Goal: Check status: Check status

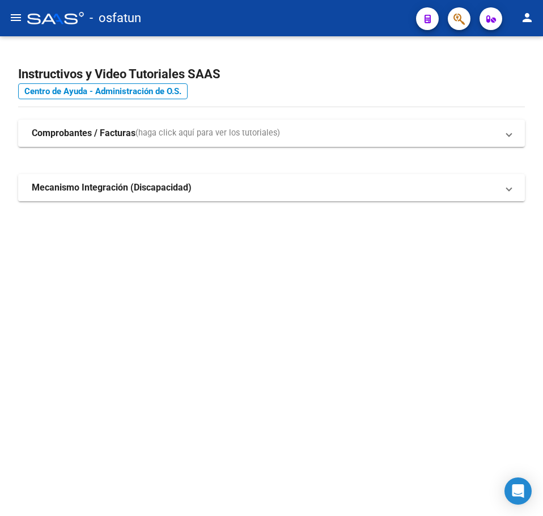
click at [3, 3] on mat-toolbar "menu - osfatun person" at bounding box center [271, 18] width 543 height 36
click at [12, 10] on button "menu" at bounding box center [16, 18] width 23 height 23
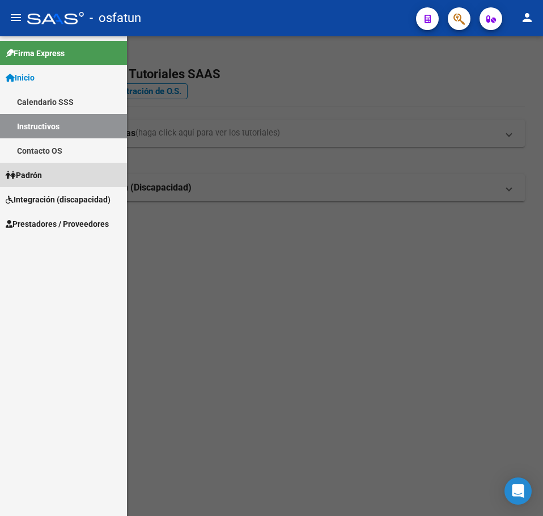
drag, startPoint x: 58, startPoint y: 170, endPoint x: 70, endPoint y: 176, distance: 13.7
click at [58, 170] on link "Padrón" at bounding box center [63, 175] width 127 height 24
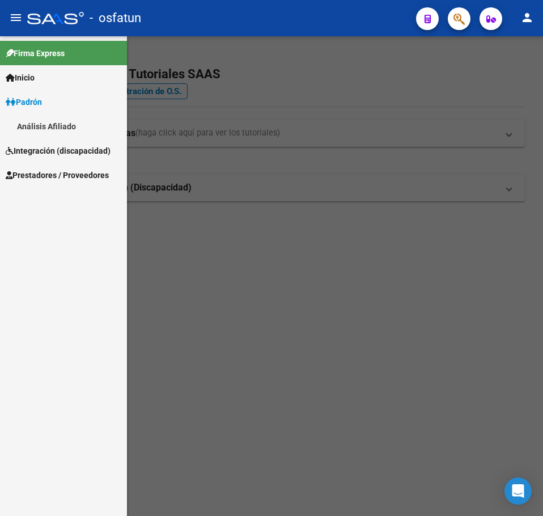
click at [45, 124] on link "Análisis Afiliado" at bounding box center [63, 126] width 127 height 24
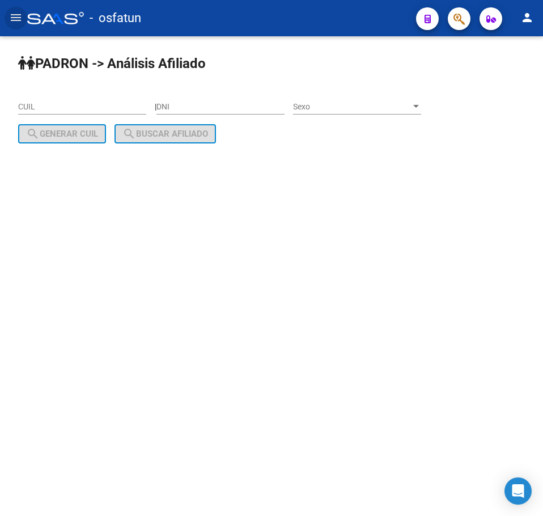
click at [230, 102] on input "DNI" at bounding box center [221, 107] width 128 height 10
paste input "40937745"
type input "40937745"
click at [358, 115] on div "Sexo Sexo" at bounding box center [357, 108] width 128 height 32
click at [335, 107] on span "Sexo" at bounding box center [352, 107] width 118 height 10
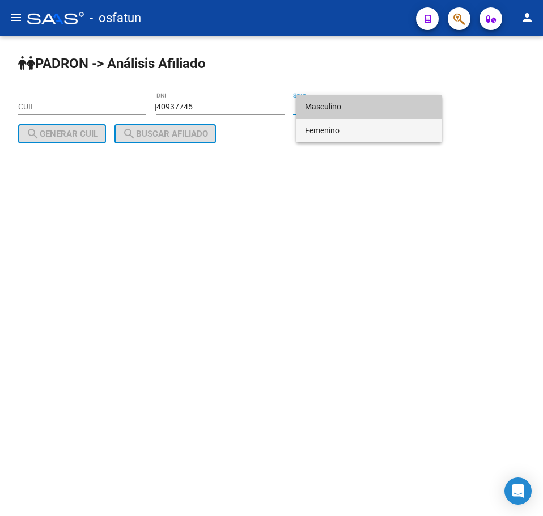
drag, startPoint x: 325, startPoint y: 129, endPoint x: 314, endPoint y: 132, distance: 11.8
click at [325, 129] on span "Femenino" at bounding box center [369, 131] width 128 height 24
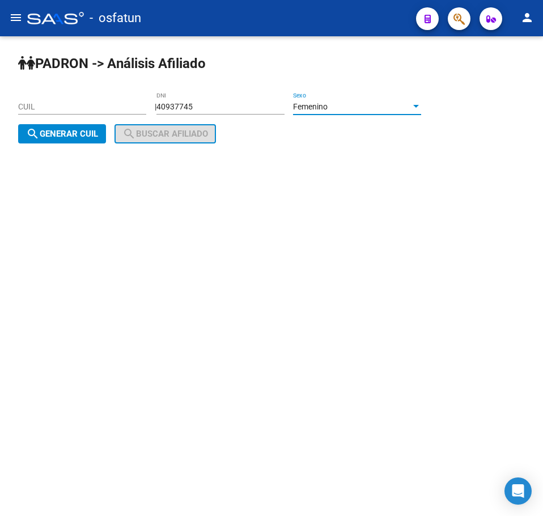
click at [63, 137] on span "search Generar CUIL" at bounding box center [62, 134] width 72 height 10
type input "27-40937745-4"
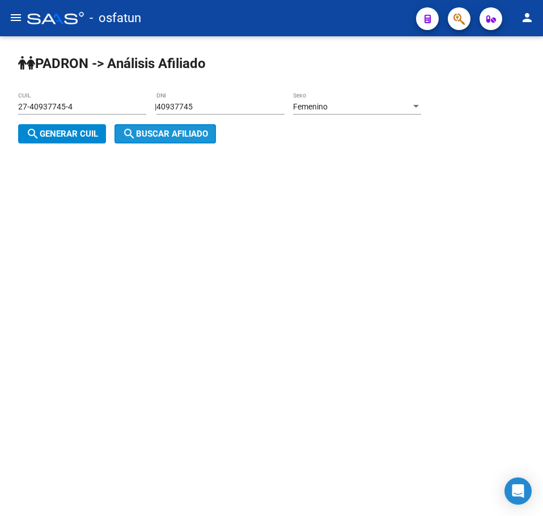
click at [142, 134] on span "search Buscar afiliado" at bounding box center [165, 134] width 86 height 10
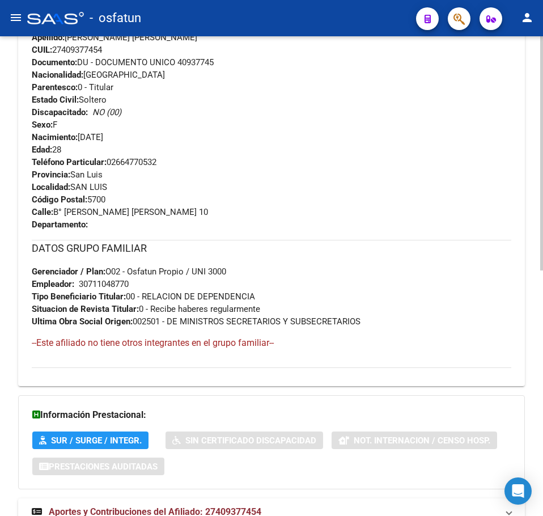
scroll to position [502, 0]
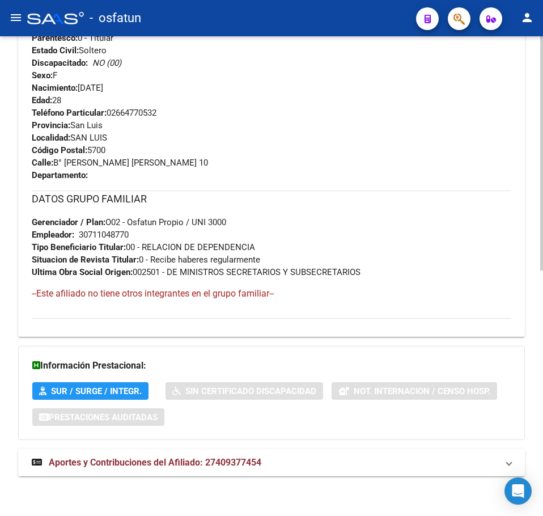
click at [240, 462] on span "Aportes y Contribuciones del Afiliado: 27409377454" at bounding box center [155, 462] width 213 height 11
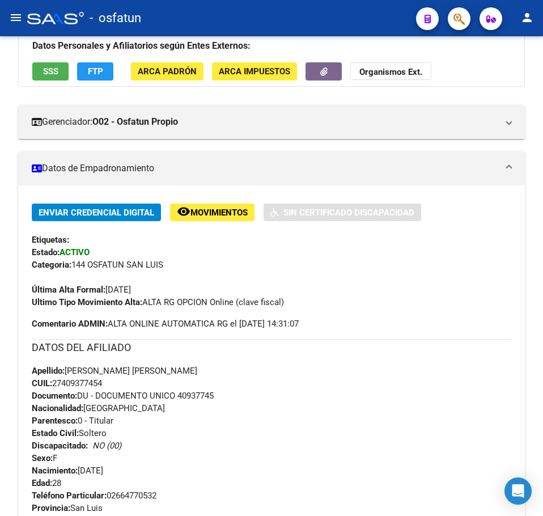
scroll to position [71, 0]
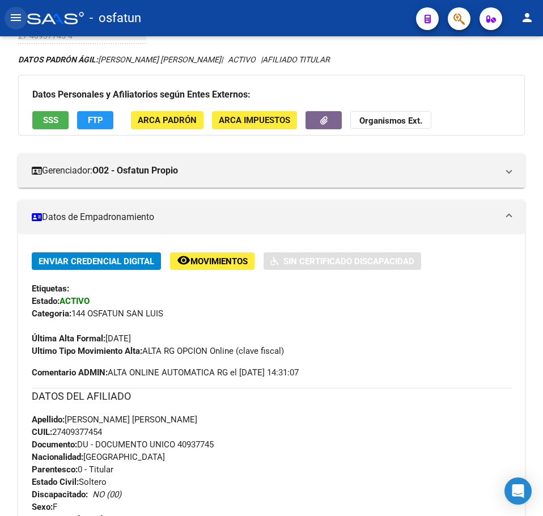
click at [23, 17] on button "menu" at bounding box center [16, 18] width 23 height 23
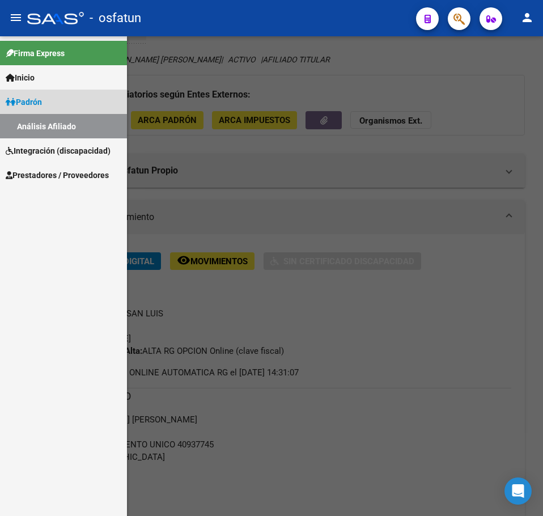
click at [67, 98] on link "Padrón" at bounding box center [63, 102] width 127 height 24
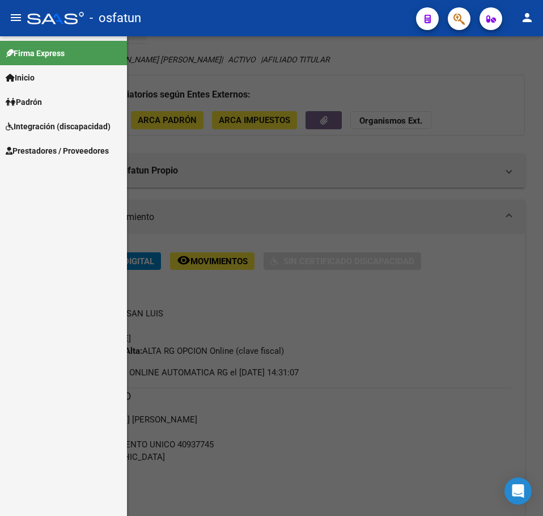
click at [487, 71] on div at bounding box center [271, 276] width 543 height 480
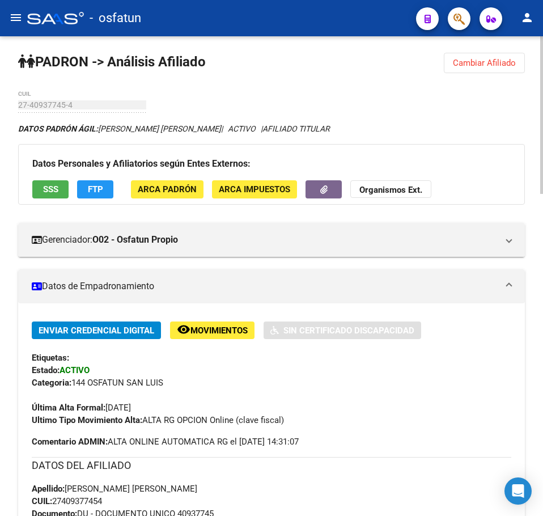
scroll to position [0, 0]
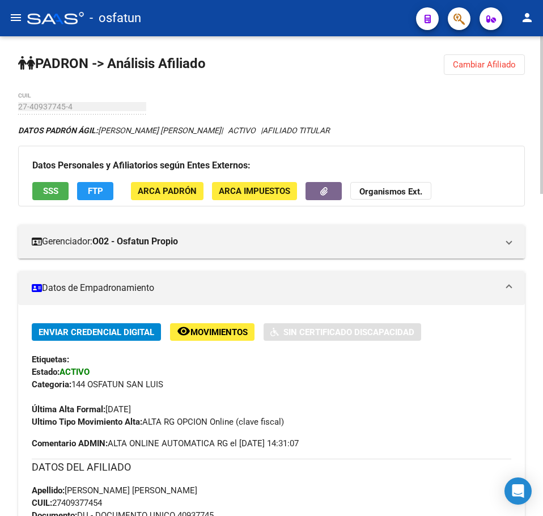
click at [516, 69] on button "Cambiar Afiliado" at bounding box center [484, 64] width 81 height 20
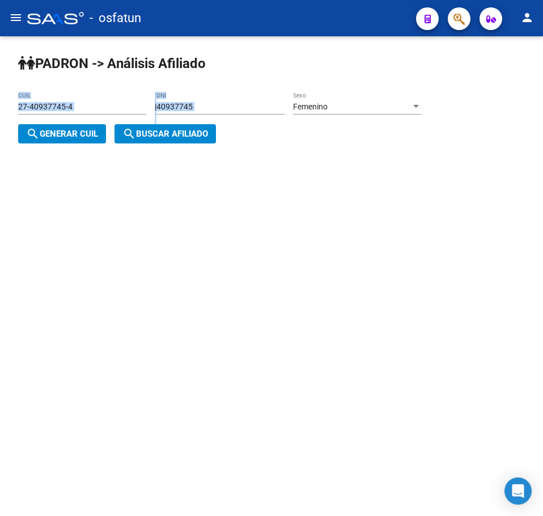
drag, startPoint x: 222, startPoint y: 116, endPoint x: 71, endPoint y: 108, distance: 150.5
click at [71, 108] on app-analisis-afiliado "[PERSON_NAME] -> Análisis Afiliado 27-40937745-4 CUIL | 40937745 DNI Femenino S…" at bounding box center [224, 120] width 412 height 37
click at [236, 109] on input "40937745" at bounding box center [221, 107] width 128 height 10
drag, startPoint x: 236, startPoint y: 109, endPoint x: 95, endPoint y: 111, distance: 141.2
click at [95, 111] on app-analisis-afiliado "[PERSON_NAME] -> Análisis Afiliado 27-40937745-4 CUIL | 40937745 DNI Femenino S…" at bounding box center [224, 120] width 412 height 37
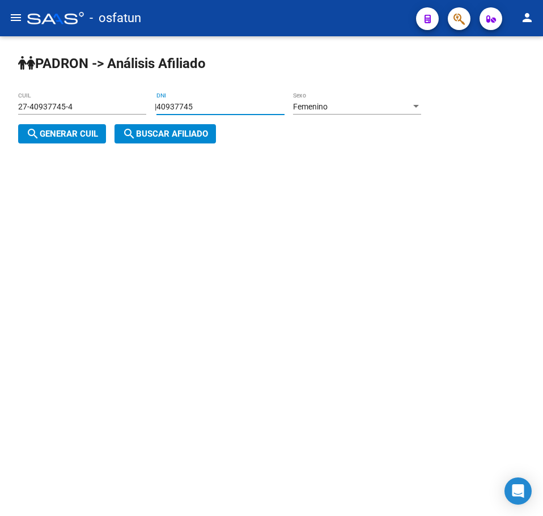
paste input "26941616"
type input "26941616"
click at [365, 112] on div "Femenino Sexo" at bounding box center [357, 103] width 128 height 23
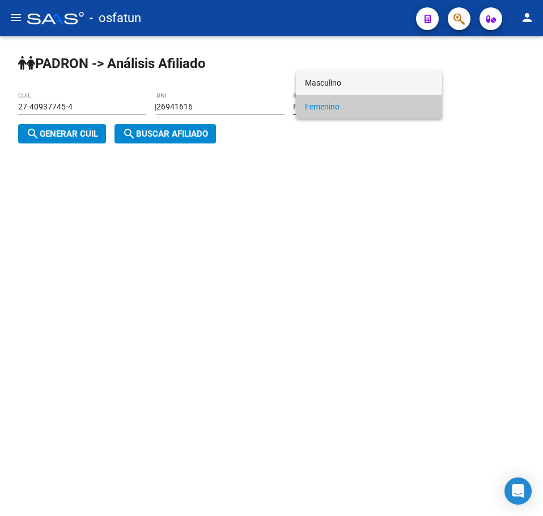
click at [330, 79] on span "Masculino" at bounding box center [369, 83] width 128 height 24
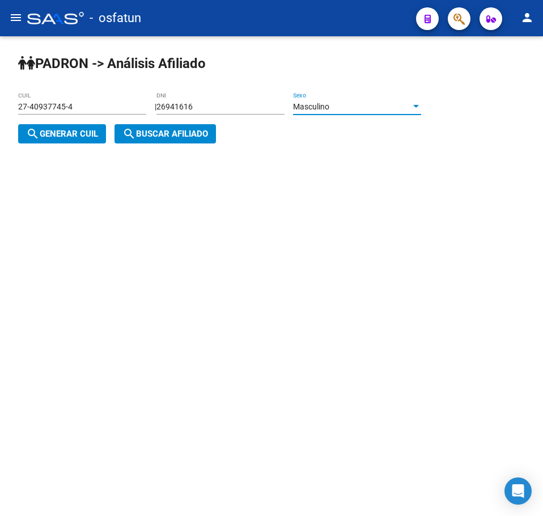
drag, startPoint x: 53, startPoint y: 137, endPoint x: 170, endPoint y: 139, distance: 116.8
click at [54, 137] on span "search Generar CUIL" at bounding box center [62, 134] width 72 height 10
click at [171, 139] on span "search Buscar afiliado" at bounding box center [165, 134] width 86 height 10
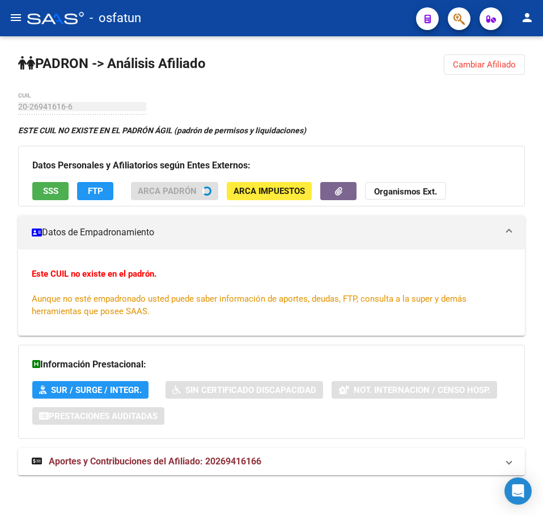
click at [489, 74] on button "Cambiar Afiliado" at bounding box center [484, 64] width 81 height 20
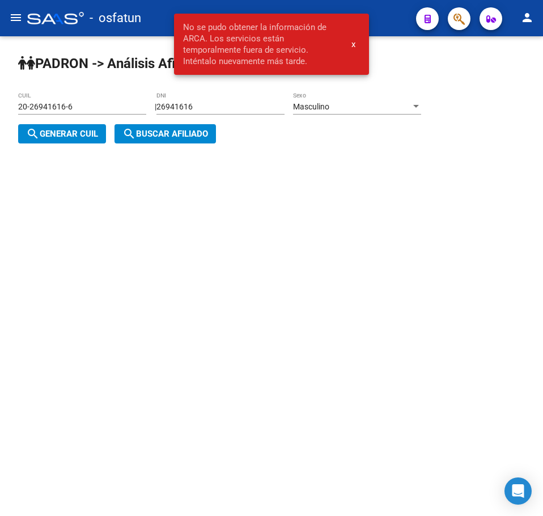
drag, startPoint x: 213, startPoint y: 101, endPoint x: 294, endPoint y: 108, distance: 81.4
click at [215, 102] on div "26941616 DNI" at bounding box center [221, 103] width 128 height 23
click at [316, 107] on span "Masculino" at bounding box center [311, 106] width 36 height 9
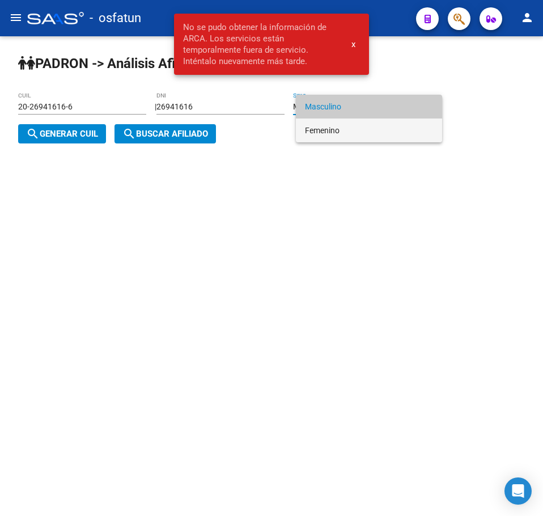
click at [323, 125] on span "Femenino" at bounding box center [369, 131] width 128 height 24
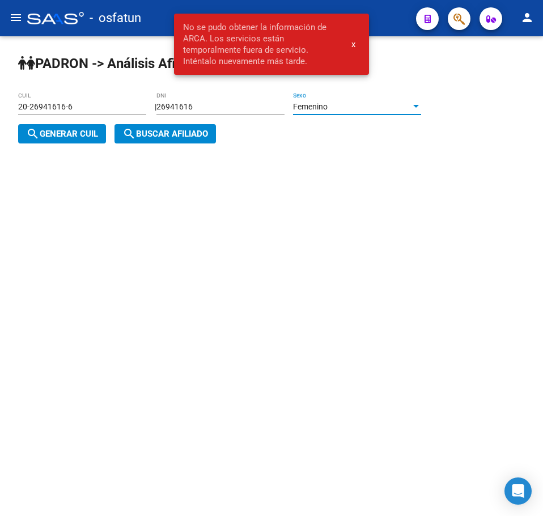
click at [29, 135] on mat-icon "search" at bounding box center [33, 134] width 14 height 14
type input "27-26941616-0"
click at [185, 138] on span "search Buscar afiliado" at bounding box center [165, 134] width 86 height 10
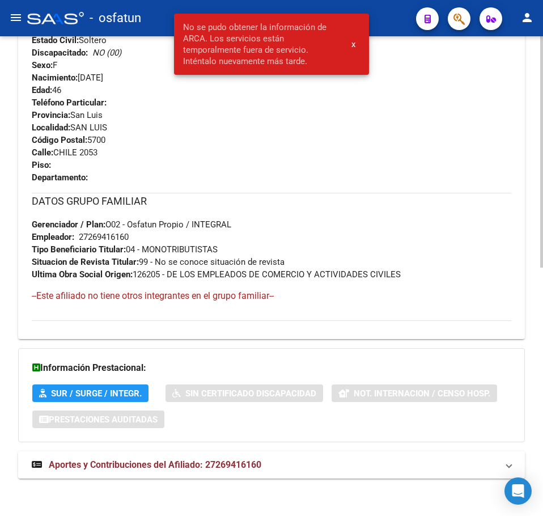
scroll to position [515, 0]
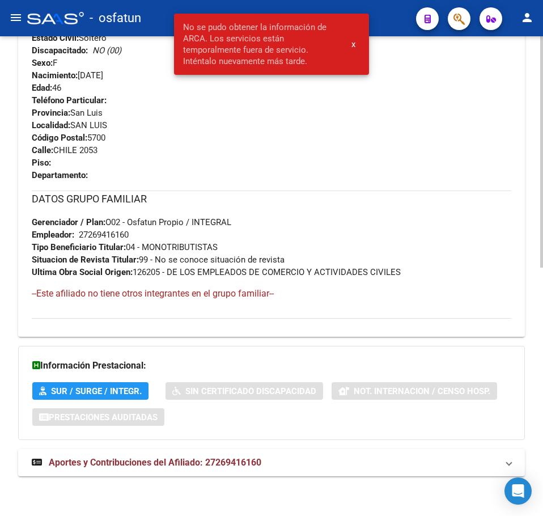
click at [217, 481] on div "DATOS [PERSON_NAME] ÁGIL: [PERSON_NAME] [PERSON_NAME] [PERSON_NAME] CMIRTA ANDR…" at bounding box center [271, 48] width 507 height 879
click at [189, 441] on div "DATOS [PERSON_NAME] ÁGIL: [PERSON_NAME] [PERSON_NAME] [PERSON_NAME] CMIRTA ANDR…" at bounding box center [271, 48] width 507 height 879
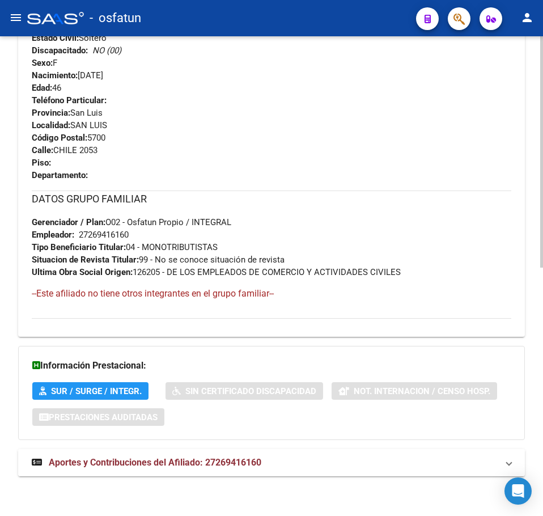
click at [192, 459] on span "Aportes y Contribuciones del Afiliado: 27269416160" at bounding box center [155, 462] width 213 height 11
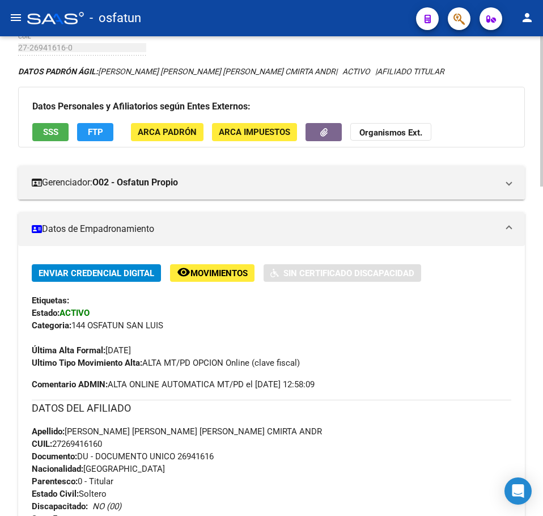
scroll to position [0, 0]
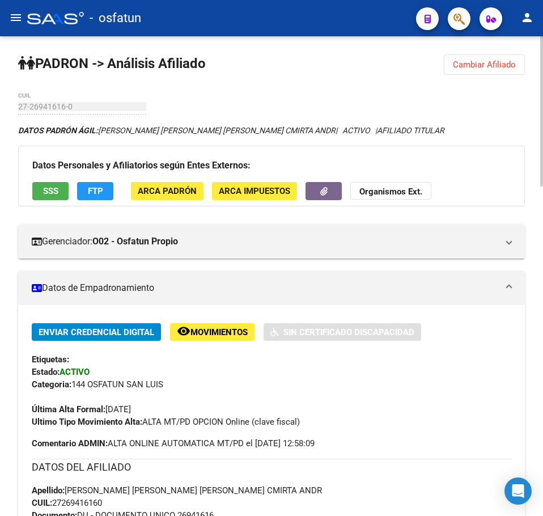
click at [495, 69] on span "Cambiar Afiliado" at bounding box center [484, 65] width 63 height 10
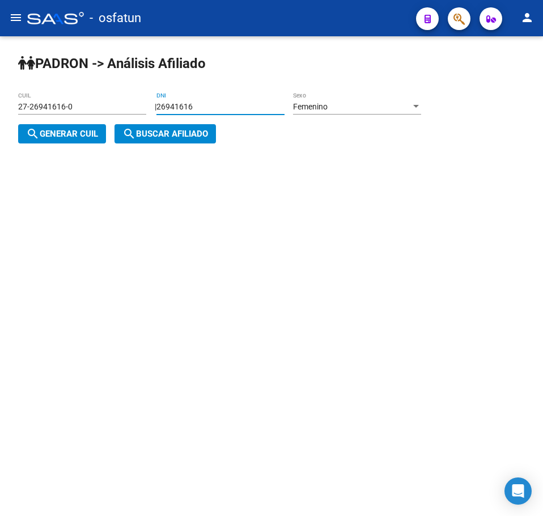
drag, startPoint x: 231, startPoint y: 105, endPoint x: 106, endPoint y: 107, distance: 125.3
click at [106, 107] on app-analisis-afiliado "[PERSON_NAME] -> Análisis Afiliado 27-26941616-0 CUIL | 26941616 DNI Femenino S…" at bounding box center [224, 120] width 412 height 37
paste input "194993"
type input "26194993"
click at [58, 138] on span "search Generar CUIL" at bounding box center [62, 134] width 72 height 10
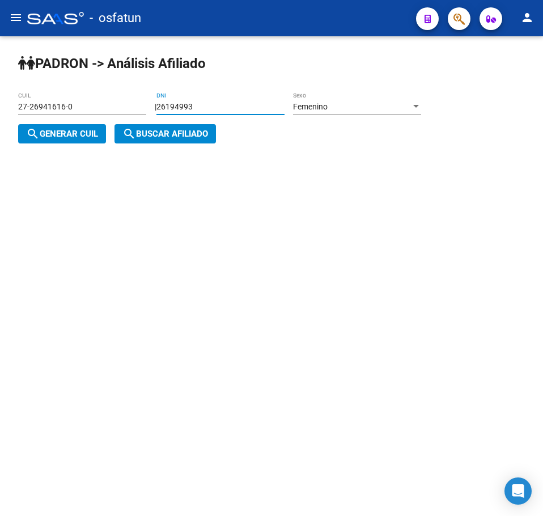
type input "27-26194993-3"
click at [191, 132] on span "search Buscar afiliado" at bounding box center [165, 134] width 86 height 10
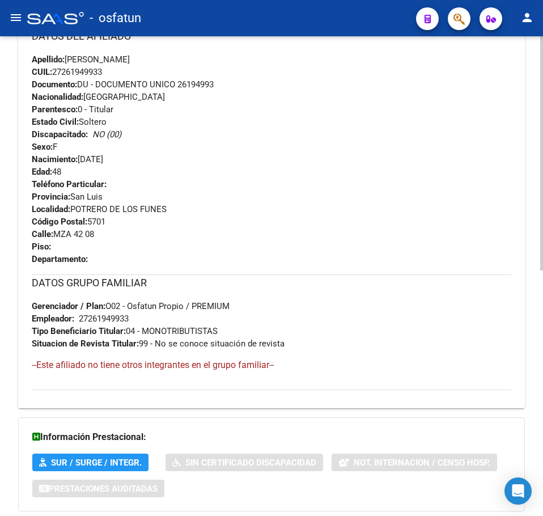
scroll to position [502, 0]
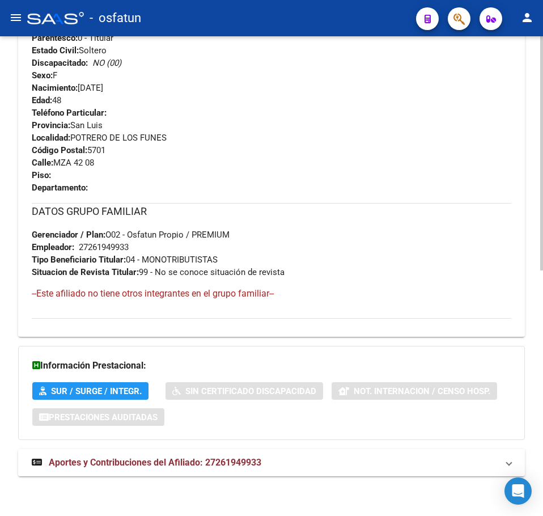
click at [155, 463] on span "Aportes y Contribuciones del Afiliado: 27261949933" at bounding box center [155, 462] width 213 height 11
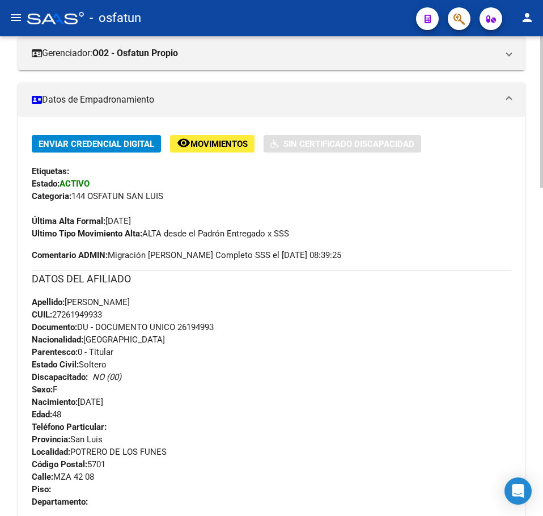
scroll to position [0, 0]
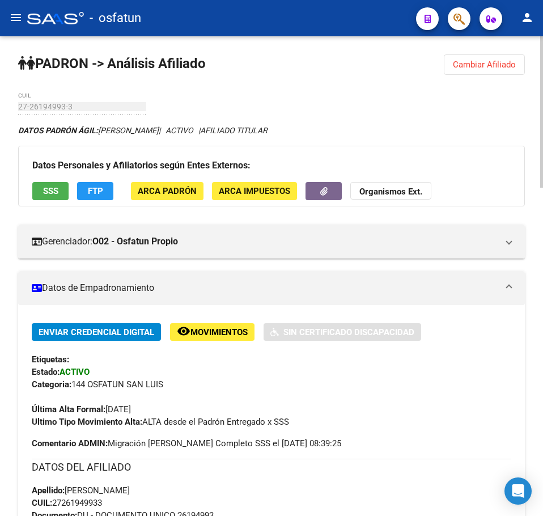
drag, startPoint x: 479, startPoint y: 61, endPoint x: 467, endPoint y: 64, distance: 12.2
click at [479, 60] on span "Cambiar Afiliado" at bounding box center [484, 65] width 63 height 10
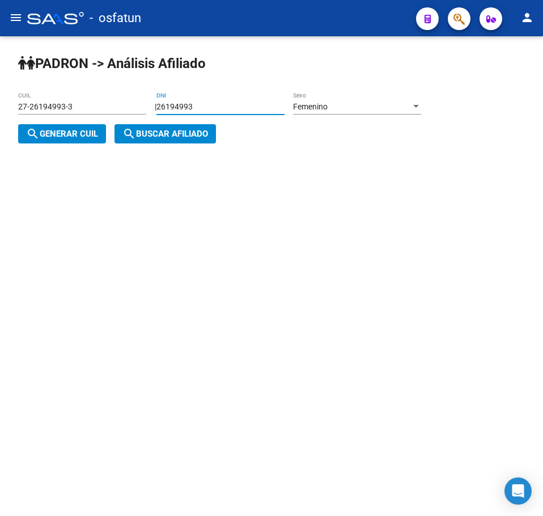
drag, startPoint x: 261, startPoint y: 109, endPoint x: -67, endPoint y: 120, distance: 328.5
click at [0, 120] on html "menu - osfatun person Firma Express Inicio Calendario SSS Instructivos Contacto…" at bounding box center [271, 258] width 543 height 516
paste input "45814726"
type input "45814726"
drag, startPoint x: 437, startPoint y: 103, endPoint x: 400, endPoint y: 109, distance: 37.4
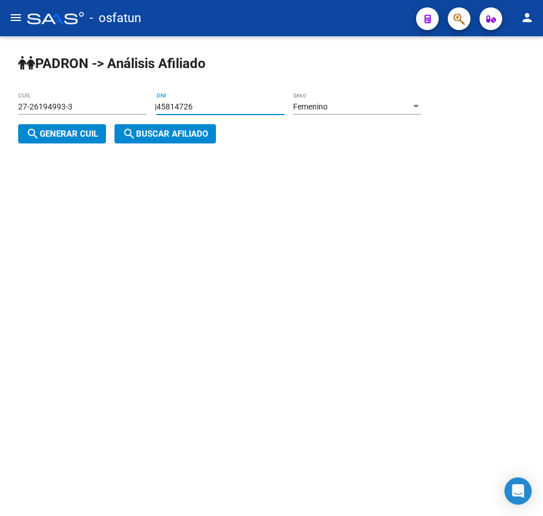
click at [430, 103] on div "| 45814726 DNI Femenino Sexo search Generar CUIL" at bounding box center [224, 120] width 412 height 37
click at [397, 109] on div "Femenino" at bounding box center [352, 107] width 118 height 10
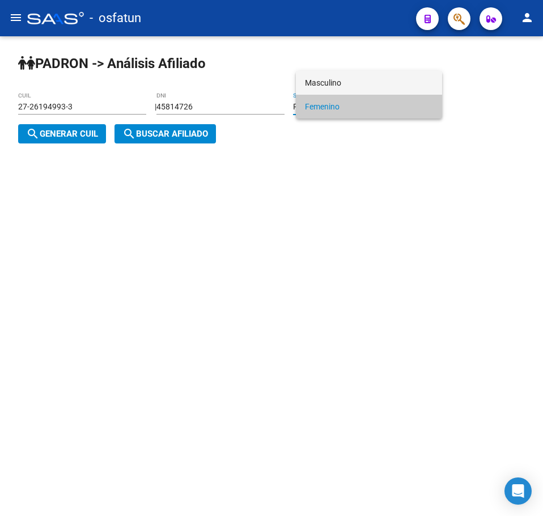
drag, startPoint x: 349, startPoint y: 80, endPoint x: 337, endPoint y: 83, distance: 12.2
click at [348, 80] on span "Masculino" at bounding box center [369, 83] width 128 height 24
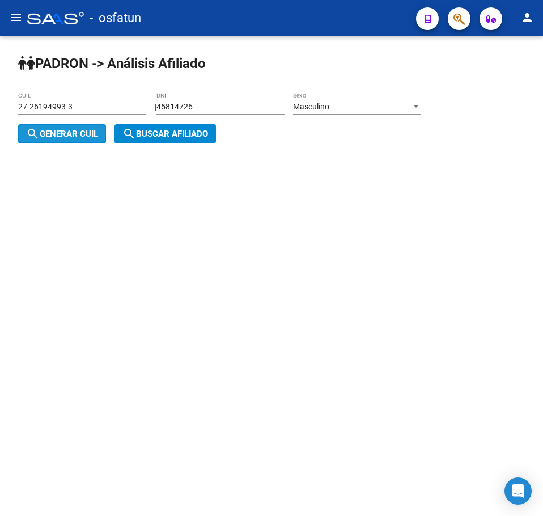
drag, startPoint x: 77, startPoint y: 137, endPoint x: 153, endPoint y: 134, distance: 76.6
click at [82, 137] on span "search Generar CUIL" at bounding box center [62, 134] width 72 height 10
type input "20-45814726-5"
click at [153, 134] on span "search Buscar afiliado" at bounding box center [165, 134] width 86 height 10
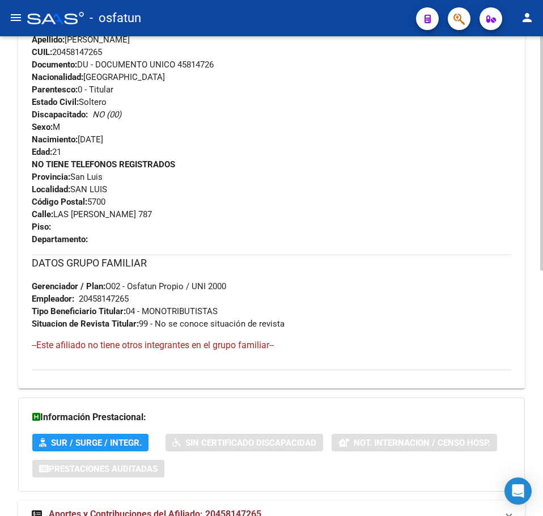
scroll to position [502, 0]
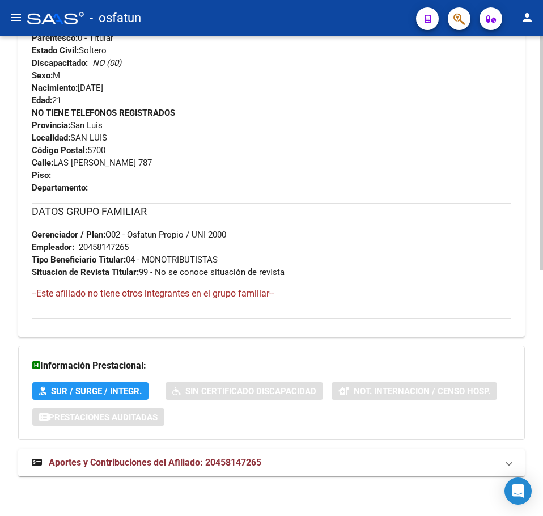
click at [141, 479] on div "DATOS [PERSON_NAME] ÁGIL: [PERSON_NAME] | ACTIVO | AFILIADO TITULAR Datos Perso…" at bounding box center [271, 55] width 507 height 866
click at [129, 456] on strong "Aportes y Contribuciones del Afiliado: 20458147265" at bounding box center [147, 462] width 230 height 12
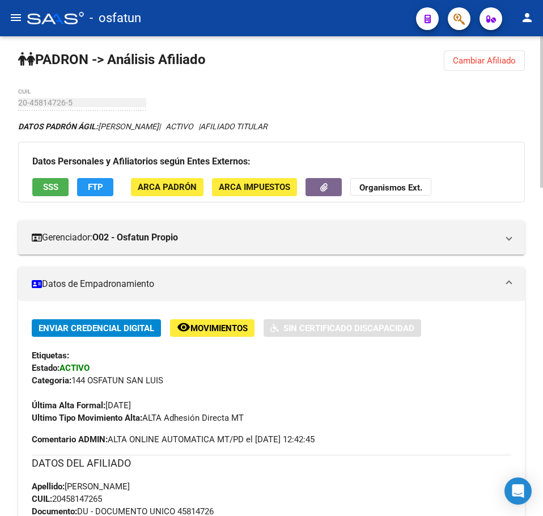
scroll to position [0, 0]
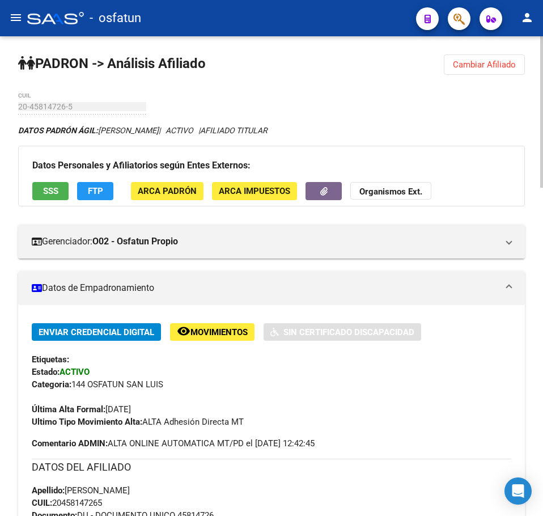
click at [483, 69] on span "Cambiar Afiliado" at bounding box center [484, 65] width 63 height 10
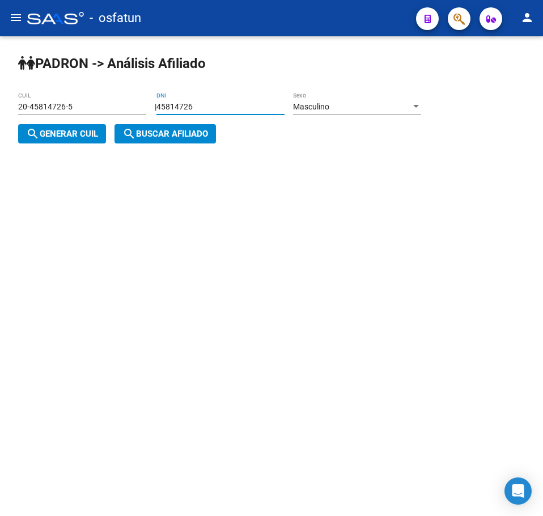
drag, startPoint x: 239, startPoint y: 108, endPoint x: 2, endPoint y: 104, distance: 237.6
click at [2, 104] on div "[PERSON_NAME] -> Análisis Afiliado 20-45814726-5 CUIL | 45814726 DNI Masculino …" at bounding box center [271, 107] width 543 height 143
paste input "2901199"
type input "2901199"
click at [351, 104] on div "Masculino" at bounding box center [352, 107] width 118 height 10
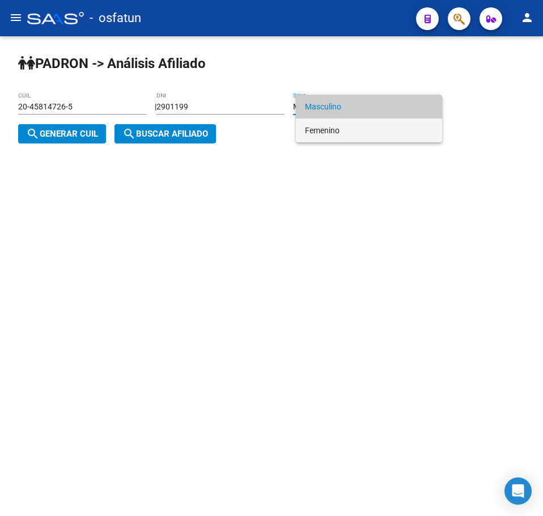
click at [332, 134] on span "Femenino" at bounding box center [369, 131] width 128 height 24
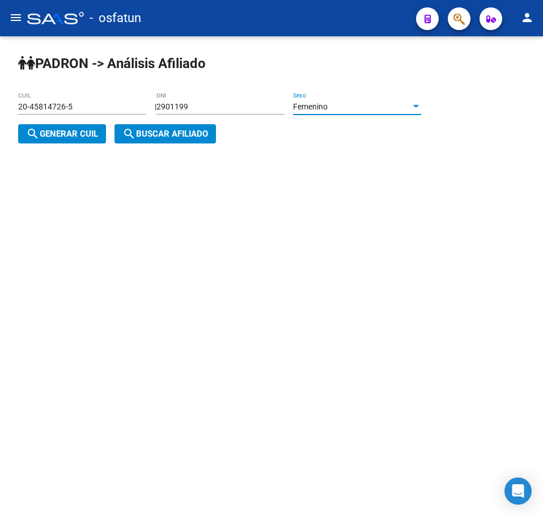
click at [87, 131] on span "search Generar CUIL" at bounding box center [62, 134] width 72 height 10
click at [140, 133] on span "search Buscar afiliado" at bounding box center [165, 134] width 86 height 10
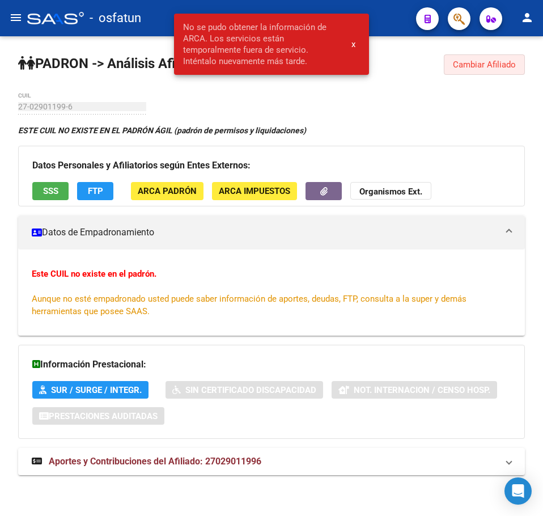
click at [503, 66] on span "Cambiar Afiliado" at bounding box center [484, 65] width 63 height 10
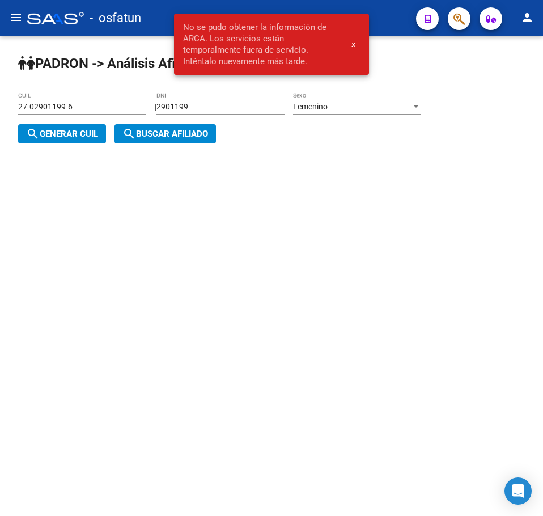
click at [328, 108] on span "Femenino" at bounding box center [310, 106] width 35 height 9
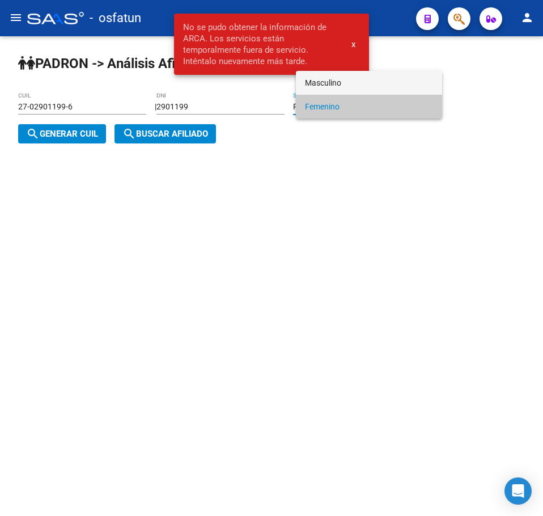
click at [333, 78] on span "Masculino" at bounding box center [369, 83] width 128 height 24
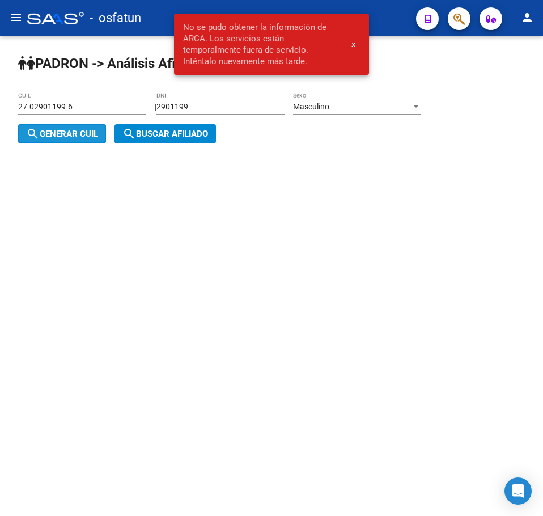
click at [69, 137] on span "search Generar CUIL" at bounding box center [62, 134] width 72 height 10
type input "20-02901199-1"
click at [180, 139] on button "search Buscar afiliado" at bounding box center [166, 133] width 102 height 19
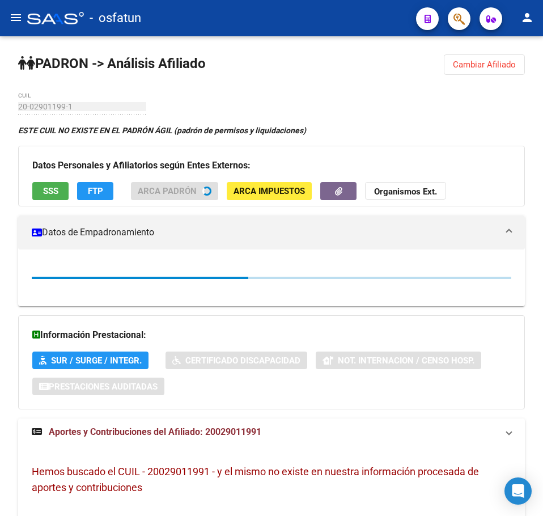
click at [525, 73] on div "[PERSON_NAME] -> Análisis Afiliado Cambiar Afiliado 20-02901199-1 CUIL ESTE CUI…" at bounding box center [271, 377] width 543 height 682
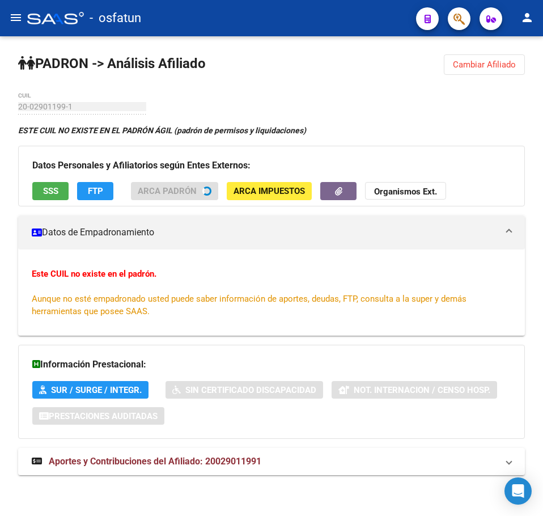
click at [508, 70] on button "Cambiar Afiliado" at bounding box center [484, 64] width 81 height 20
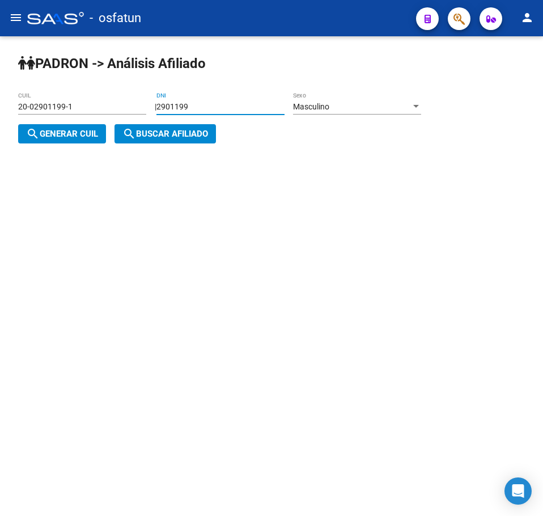
click at [213, 109] on input "2901199" at bounding box center [221, 107] width 128 height 10
type input "29011998"
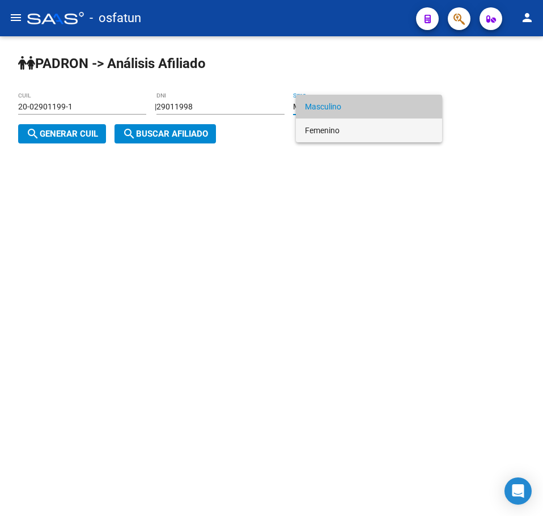
click at [348, 134] on span "Femenino" at bounding box center [369, 131] width 128 height 24
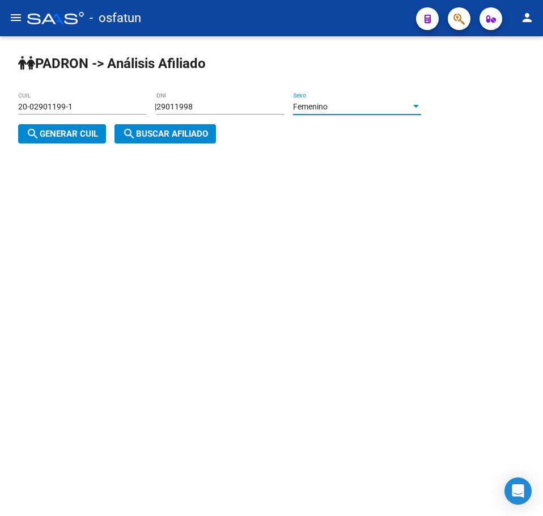
drag, startPoint x: 49, startPoint y: 131, endPoint x: 57, endPoint y: 131, distance: 7.4
click at [50, 131] on span "search Generar CUIL" at bounding box center [62, 134] width 72 height 10
type input "27-29011998-2"
click at [189, 140] on button "search Buscar afiliado" at bounding box center [166, 133] width 102 height 19
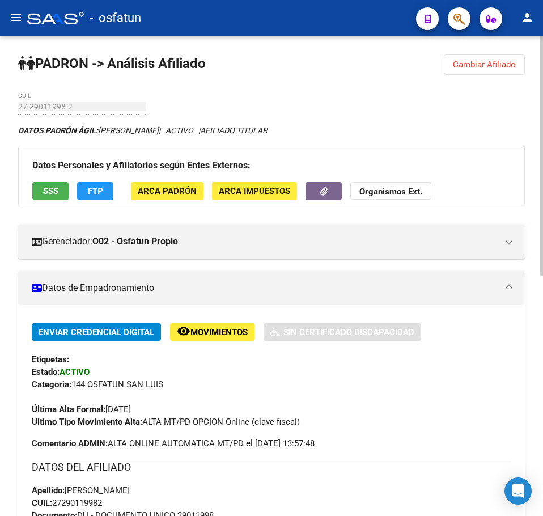
click at [51, 99] on div "27-29011998-2 CUIL" at bounding box center [82, 103] width 128 height 23
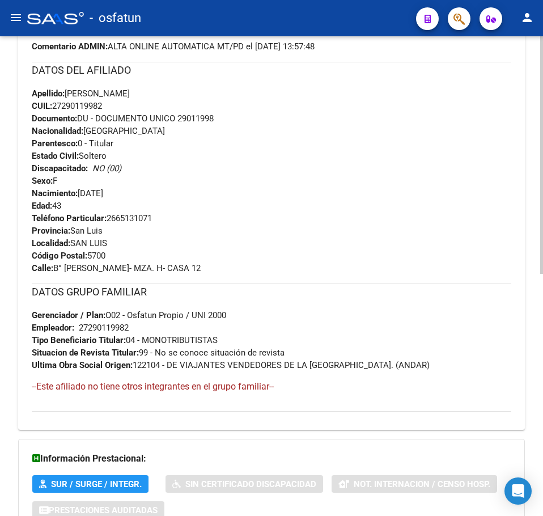
scroll to position [490, 0]
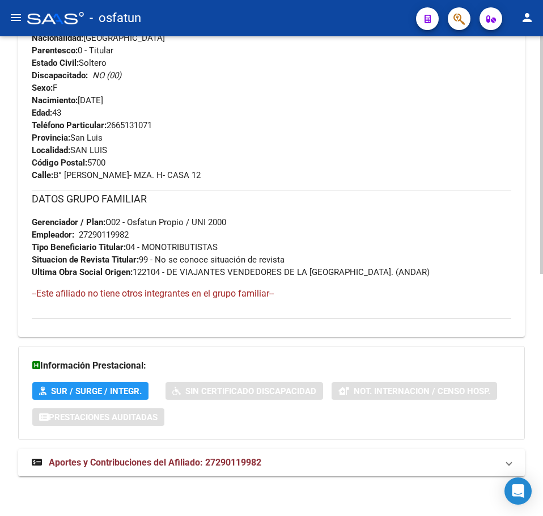
click at [182, 476] on div "DATOS [PERSON_NAME] ÁGIL: [PERSON_NAME] | ACTIVO | AFILIADO TITULAR Datos Perso…" at bounding box center [271, 61] width 507 height 854
click at [171, 457] on span "Aportes y Contribuciones del Afiliado: 27290119982" at bounding box center [155, 462] width 213 height 11
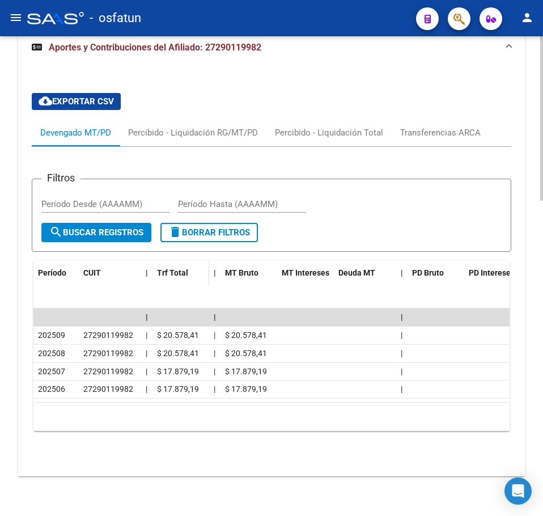
scroll to position [918, 0]
click at [205, 56] on mat-expansion-panel-header "Aportes y Contribuciones del Afiliado: 27290119982" at bounding box center [271, 47] width 507 height 36
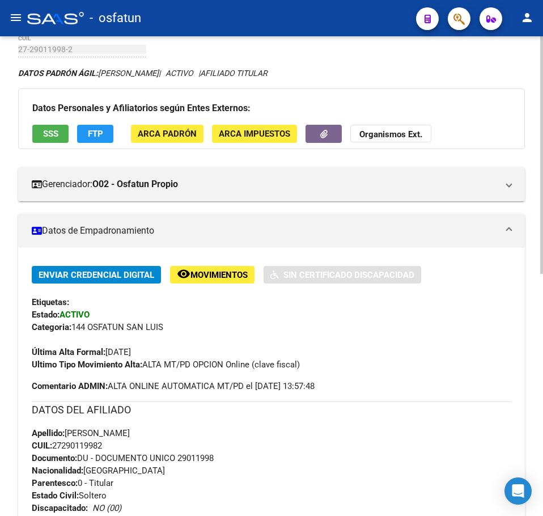
scroll to position [0, 0]
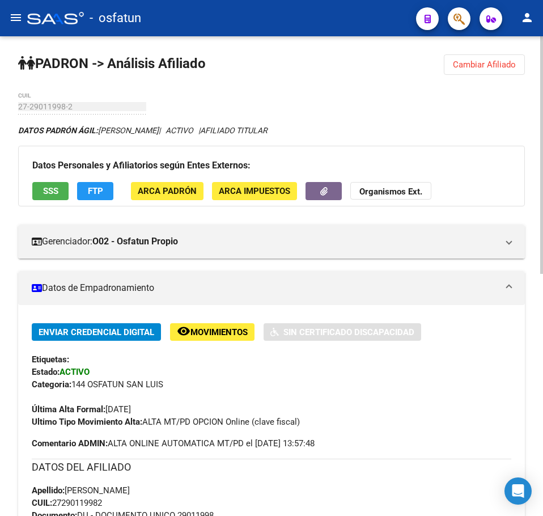
click at [509, 60] on span "Cambiar Afiliado" at bounding box center [484, 65] width 63 height 10
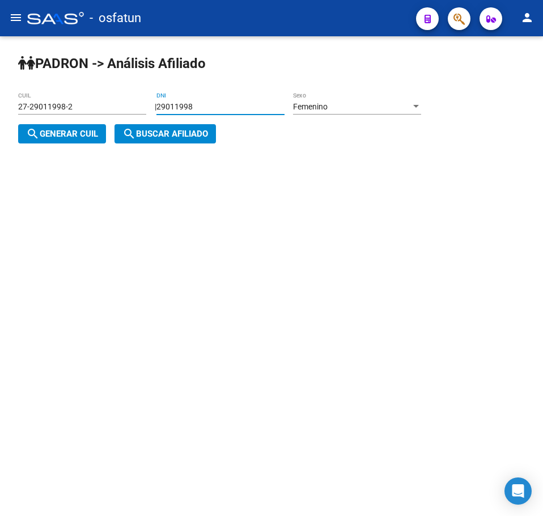
drag, startPoint x: 189, startPoint y: 105, endPoint x: 215, endPoint y: 106, distance: 26.7
click at [185, 106] on input "29011998" at bounding box center [221, 107] width 128 height 10
drag, startPoint x: 240, startPoint y: 105, endPoint x: 69, endPoint y: 113, distance: 170.9
click at [69, 113] on app-analisis-afiliado "[PERSON_NAME] -> Análisis Afiliado 27-29011998-2 CUIL | 29011998 DNI Femenino S…" at bounding box center [224, 120] width 412 height 37
paste input "39393750"
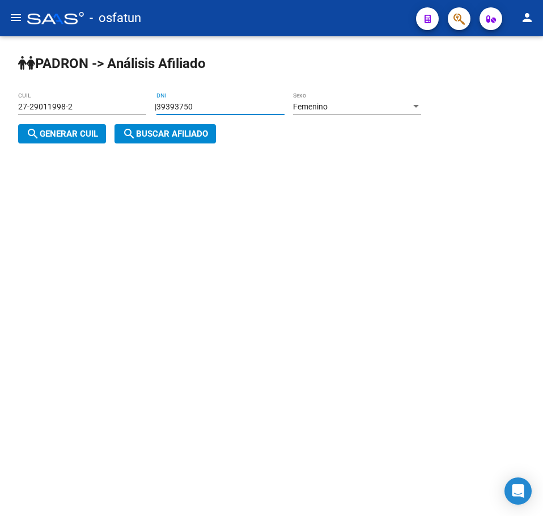
type input "39393750"
drag, startPoint x: 73, startPoint y: 134, endPoint x: 196, endPoint y: 136, distance: 123.6
click at [78, 134] on span "search Generar CUIL" at bounding box center [62, 134] width 72 height 10
type input "27-39393750-0"
click at [197, 136] on span "search Buscar afiliado" at bounding box center [165, 134] width 86 height 10
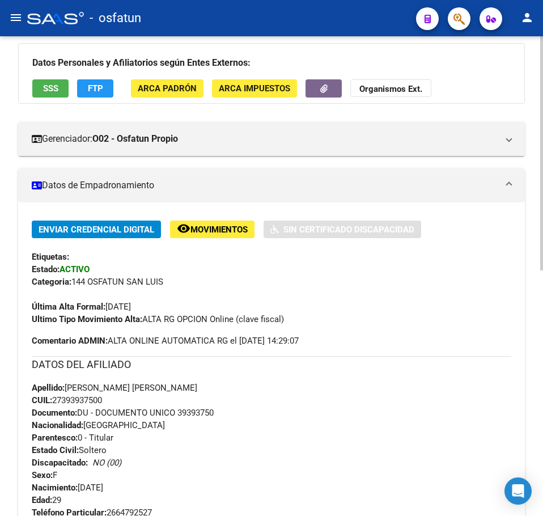
scroll to position [284, 0]
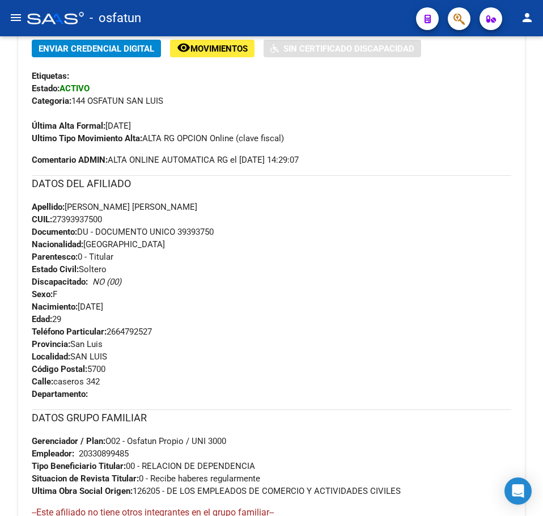
click at [371, 306] on div "Apellido: [PERSON_NAME] [PERSON_NAME] CUIL: 27393937500 Documento: DU - DOCUMEN…" at bounding box center [272, 263] width 480 height 125
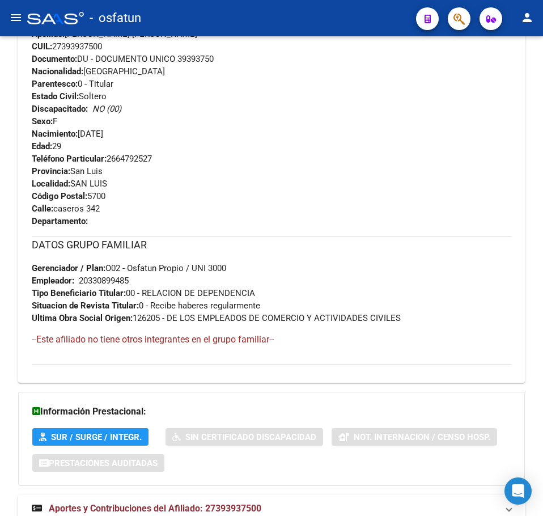
scroll to position [502, 0]
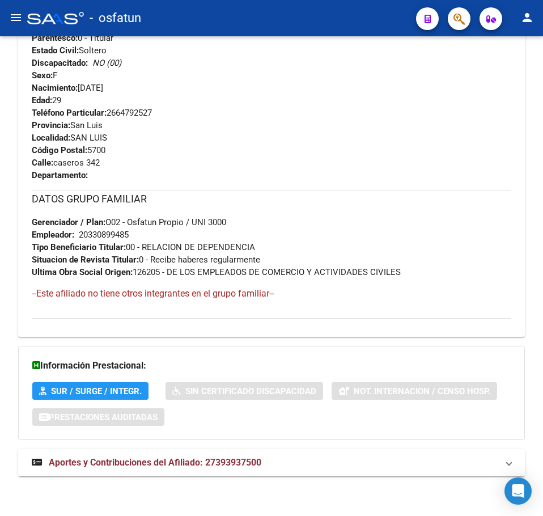
click at [197, 467] on span "Aportes y Contribuciones del Afiliado: 27393937500" at bounding box center [155, 462] width 213 height 11
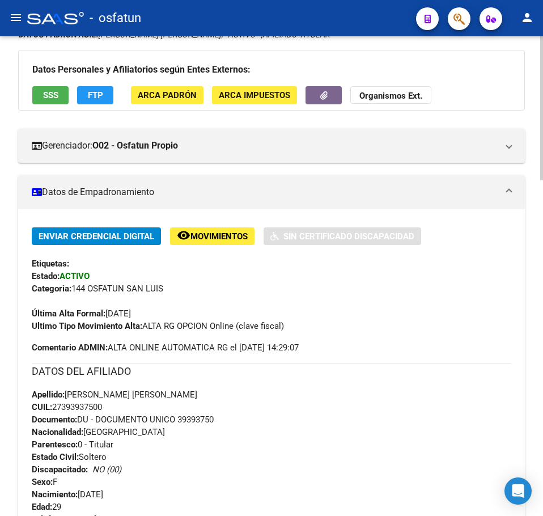
scroll to position [0, 0]
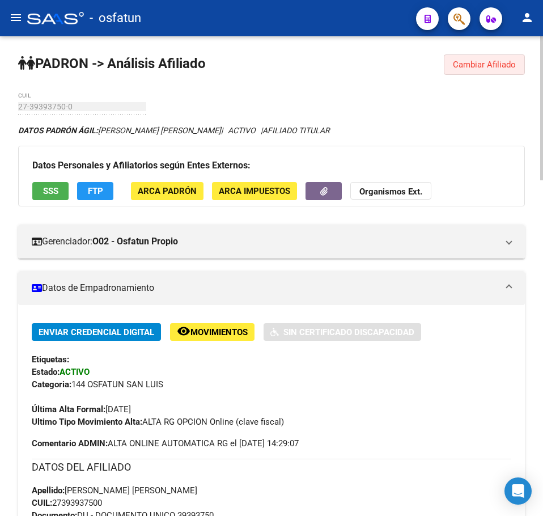
click at [508, 66] on span "Cambiar Afiliado" at bounding box center [484, 65] width 63 height 10
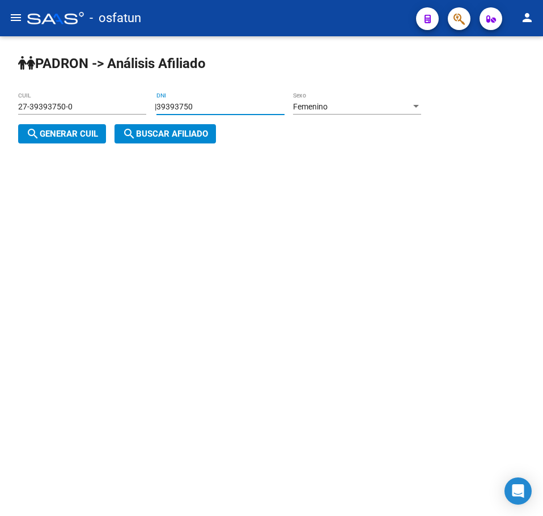
drag, startPoint x: 217, startPoint y: 107, endPoint x: 107, endPoint y: 109, distance: 110.0
click at [107, 109] on app-analisis-afiliado "PADRON -> Análisis Afiliado 27-39393750-0 CUIL | 39393750 DNI Femenino Sexo sea…" at bounding box center [224, 120] width 412 height 37
paste input "41427536"
type input "41427536"
drag, startPoint x: 94, startPoint y: 124, endPoint x: 96, endPoint y: 133, distance: 9.2
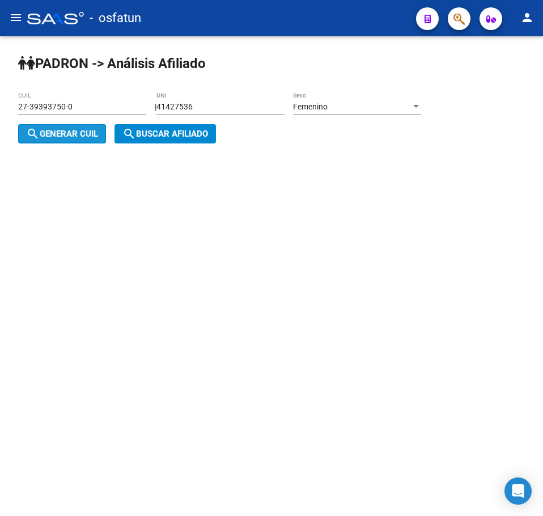
click at [94, 126] on button "search Generar CUIL" at bounding box center [62, 133] width 88 height 19
type input "27-41427536-8"
click at [158, 131] on span "search Buscar afiliado" at bounding box center [165, 134] width 86 height 10
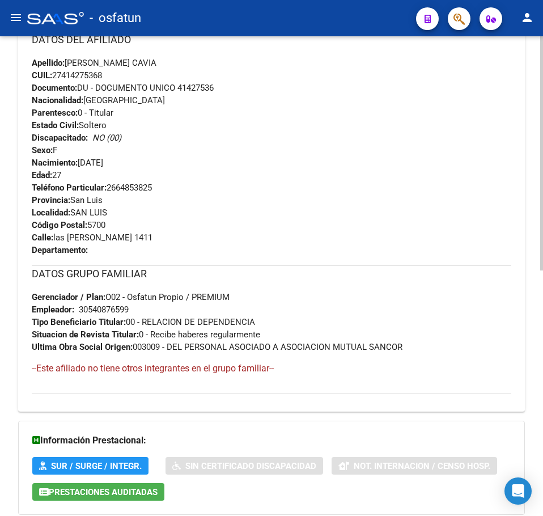
scroll to position [502, 0]
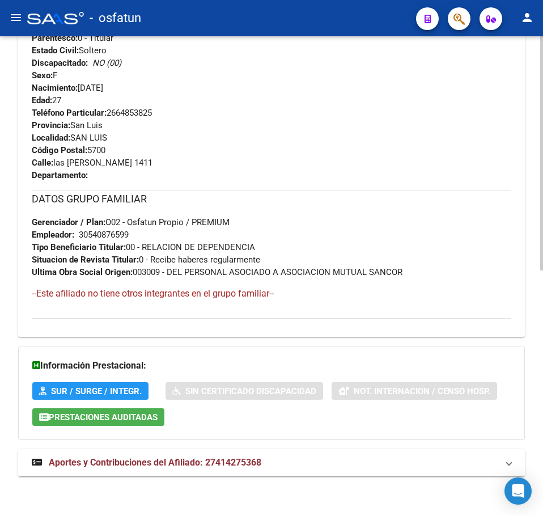
click at [205, 473] on mat-expansion-panel-header "Aportes y Contribuciones del Afiliado: 27414275368" at bounding box center [271, 462] width 507 height 27
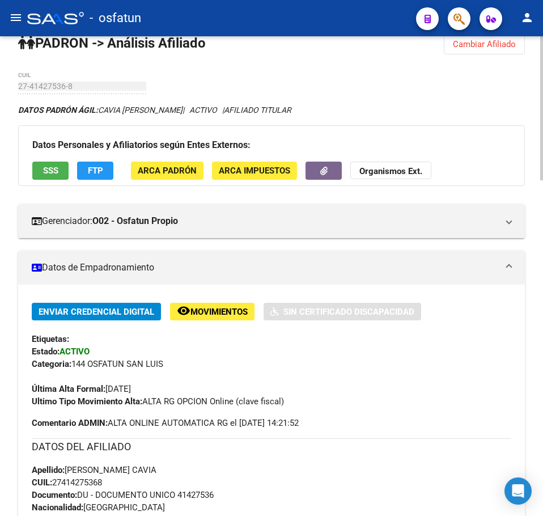
scroll to position [0, 0]
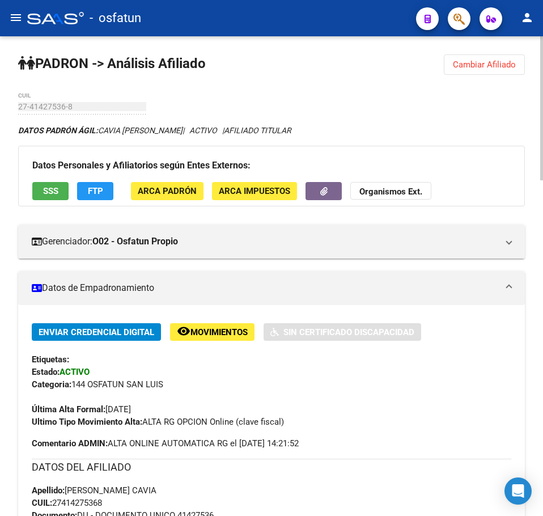
click at [491, 71] on button "Cambiar Afiliado" at bounding box center [484, 64] width 81 height 20
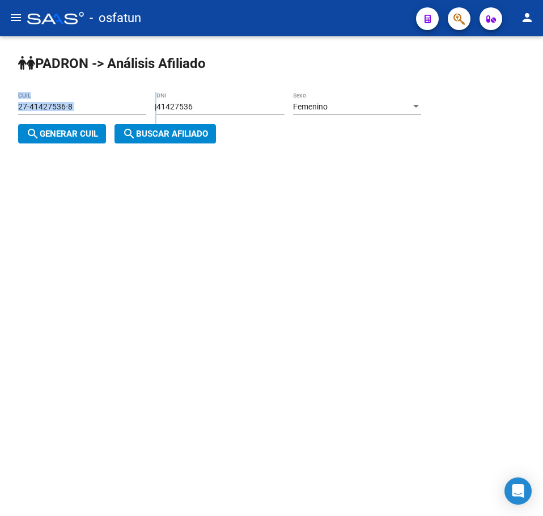
drag, startPoint x: 250, startPoint y: 101, endPoint x: 10, endPoint y: 102, distance: 239.3
click at [10, 102] on div "[PERSON_NAME] -> Análisis Afiliado 27-41427536-8 CUIL | 41427536 DNI Femenino S…" at bounding box center [271, 107] width 543 height 143
click at [281, 106] on input "41427536" at bounding box center [221, 107] width 128 height 10
drag, startPoint x: 260, startPoint y: 105, endPoint x: 102, endPoint y: 119, distance: 158.7
click at [94, 115] on app-analisis-afiliado "[PERSON_NAME] -> Análisis Afiliado 27-41427536-8 CUIL | 41427536 DNI Femenino S…" at bounding box center [224, 120] width 412 height 37
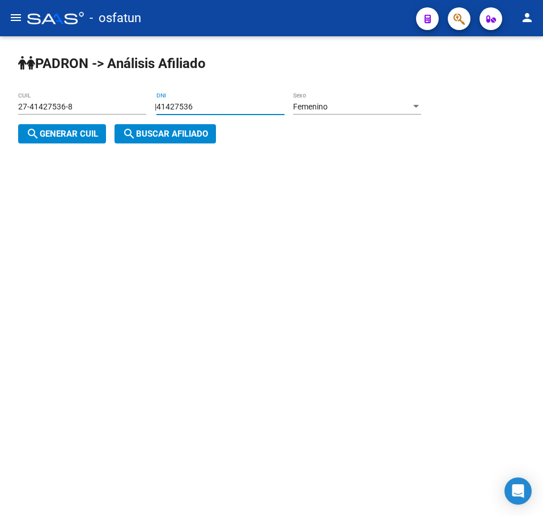
paste input "27724655"
type input "27724655"
click at [62, 132] on span "search Generar CUIL" at bounding box center [62, 134] width 72 height 10
type input "23-27724655-4"
click at [164, 135] on span "search Buscar afiliado" at bounding box center [165, 134] width 86 height 10
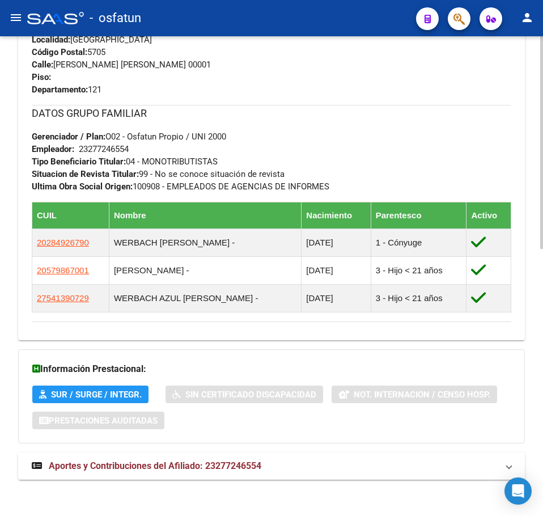
scroll to position [604, 0]
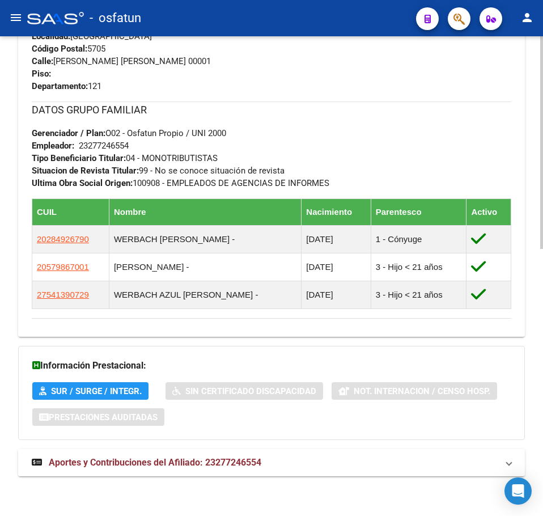
click at [232, 461] on span "Aportes y Contribuciones del Afiliado: 23277246554" at bounding box center [155, 462] width 213 height 11
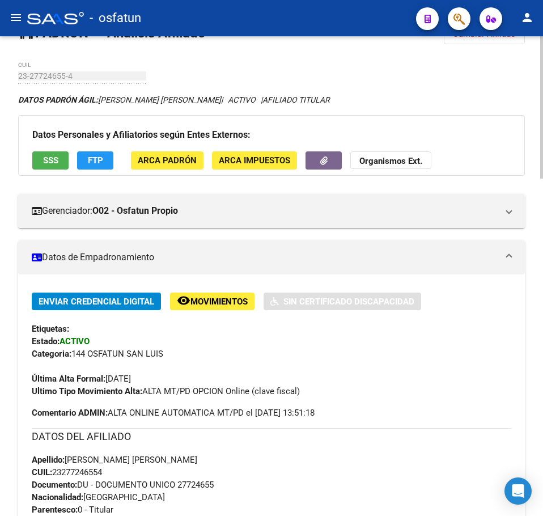
scroll to position [0, 0]
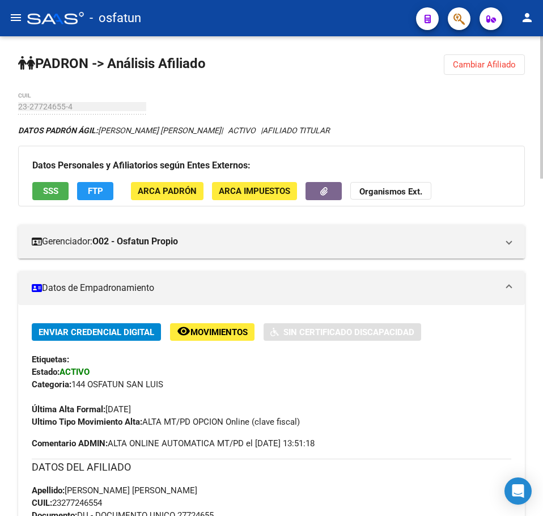
click at [464, 57] on button "Cambiar Afiliado" at bounding box center [484, 64] width 81 height 20
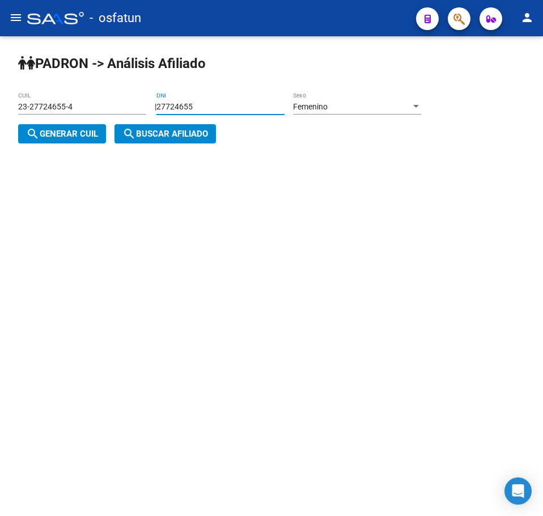
drag, startPoint x: 269, startPoint y: 107, endPoint x: 11, endPoint y: 121, distance: 257.8
click at [9, 121] on div "[PERSON_NAME] -> Análisis Afiliado 23-27724655-4 CUIL | 27724655 DNI Femenino S…" at bounding box center [271, 107] width 543 height 143
paste input "41596974"
type input "41596974"
click at [361, 103] on div "Femenino" at bounding box center [352, 107] width 118 height 10
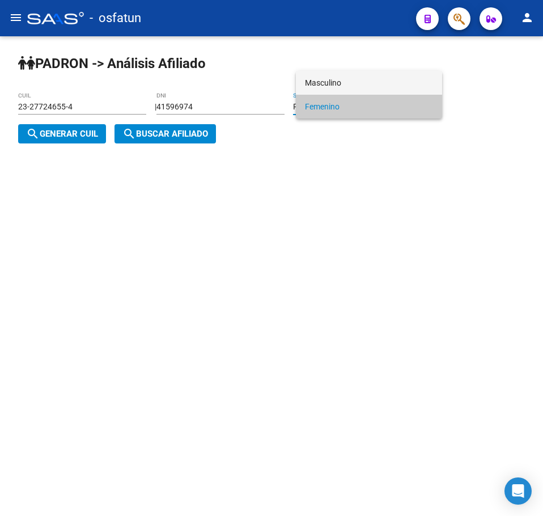
click at [318, 84] on span "Masculino" at bounding box center [369, 83] width 128 height 24
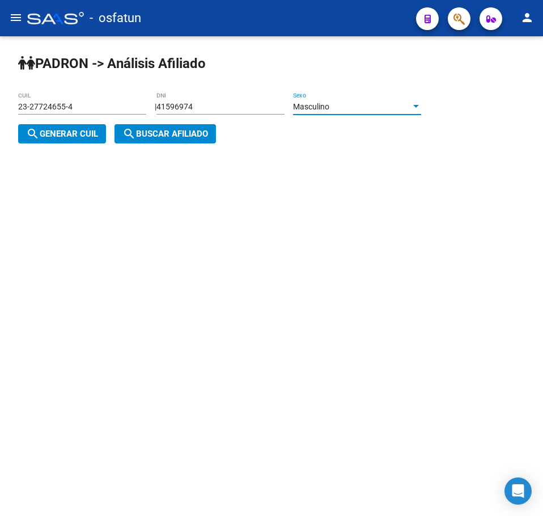
drag, startPoint x: 74, startPoint y: 129, endPoint x: 104, endPoint y: 130, distance: 30.6
click at [81, 129] on span "search Generar CUIL" at bounding box center [62, 134] width 72 height 10
type input "20-41596974-1"
click at [205, 134] on span "search Buscar afiliado" at bounding box center [165, 134] width 86 height 10
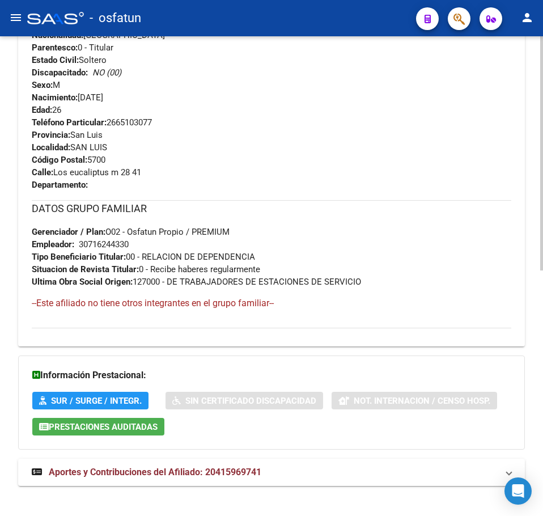
scroll to position [502, 0]
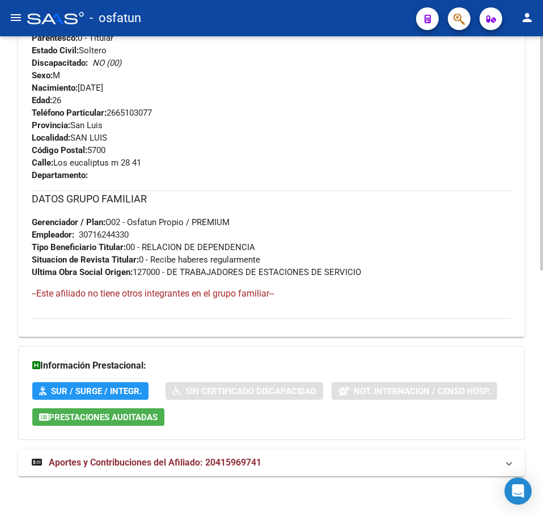
click at [221, 457] on span "Aportes y Contribuciones del Afiliado: 20415969741" at bounding box center [155, 462] width 213 height 11
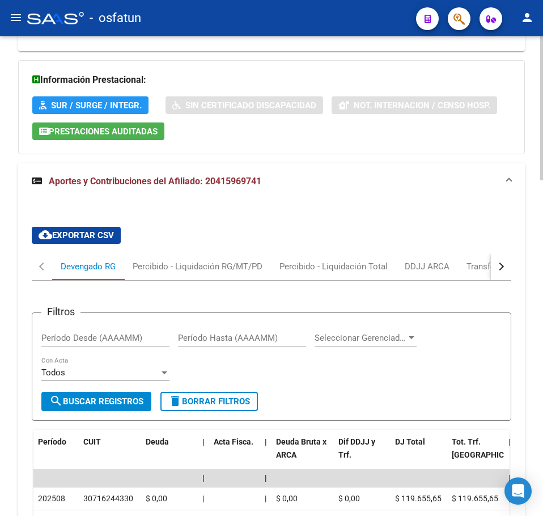
scroll to position [323, 0]
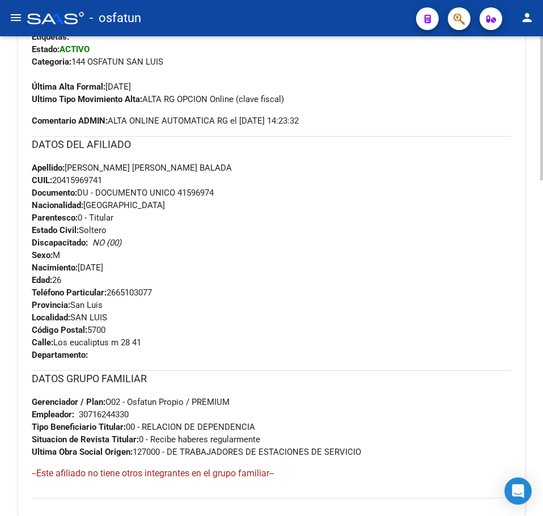
drag, startPoint x: 500, startPoint y: 78, endPoint x: 497, endPoint y: 73, distance: 6.1
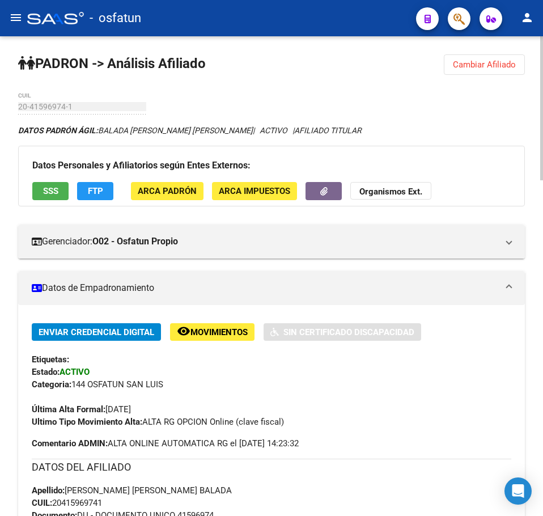
click at [497, 67] on span "Cambiar Afiliado" at bounding box center [484, 65] width 63 height 10
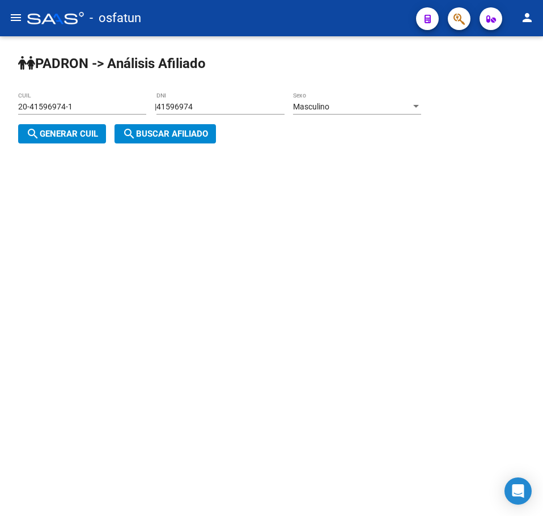
drag, startPoint x: 214, startPoint y: 105, endPoint x: 96, endPoint y: 109, distance: 118.0
click at [96, 109] on app-analisis-afiliado "[PERSON_NAME] -> Análisis Afiliado 20-41596974-1 CUIL | 41596974 DNI Masculino …" at bounding box center [224, 120] width 412 height 37
paste input "32491695"
type input "32491695"
drag, startPoint x: 83, startPoint y: 142, endPoint x: 182, endPoint y: 127, distance: 99.8
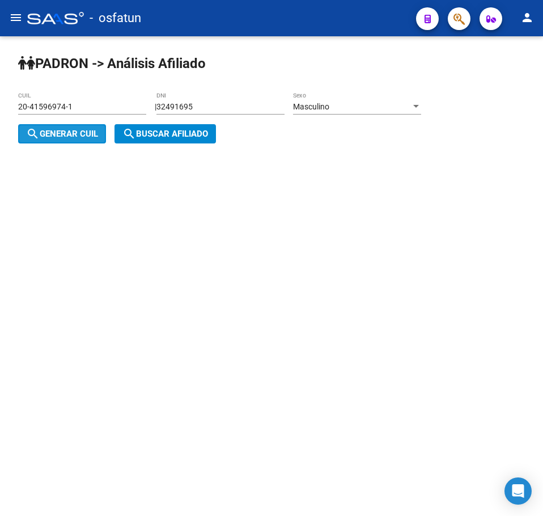
click at [86, 143] on button "search Generar CUIL" at bounding box center [62, 133] width 88 height 19
type input "20-32491695-5"
click at [182, 127] on button "search Buscar afiliado" at bounding box center [166, 133] width 102 height 19
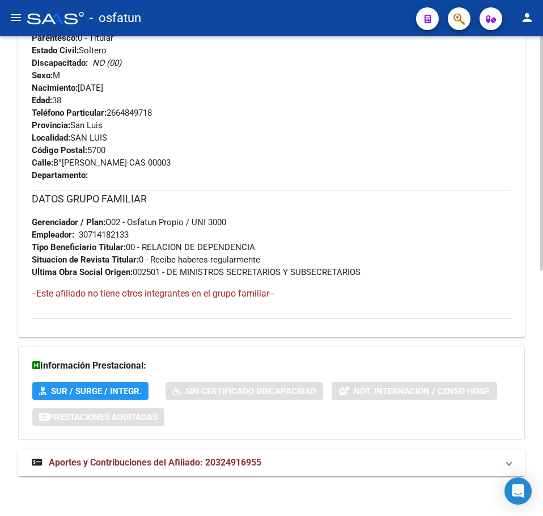
click at [268, 455] on mat-expansion-panel-header "Aportes y Contribuciones del Afiliado: 20324916955" at bounding box center [271, 462] width 507 height 27
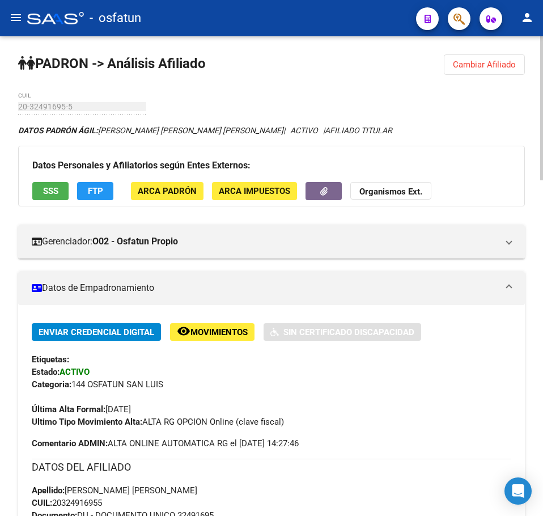
click at [479, 69] on span "Cambiar Afiliado" at bounding box center [484, 65] width 63 height 10
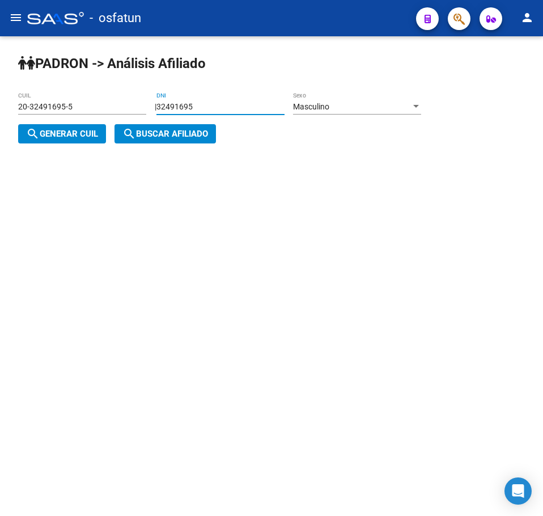
drag, startPoint x: 218, startPoint y: 111, endPoint x: 62, endPoint y: 108, distance: 156.0
click at [62, 108] on app-analisis-afiliado "[PERSON_NAME] -> Análisis Afiliado 20-32491695-5 CUIL | 32491695 DNI Masculino …" at bounding box center [224, 120] width 412 height 37
type input "38615517"
click at [316, 111] on div "Masculino" at bounding box center [352, 107] width 118 height 10
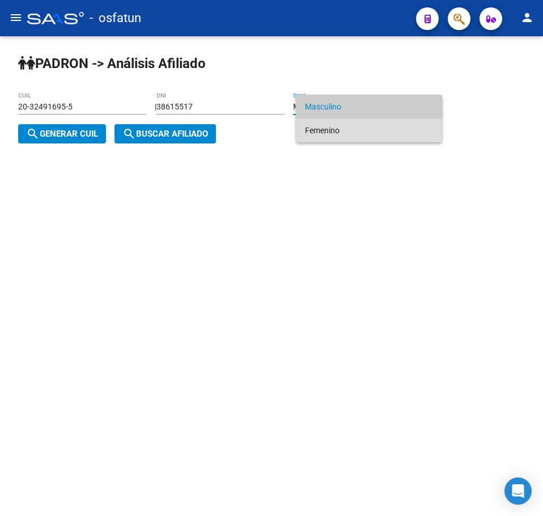
click at [329, 128] on span "Femenino" at bounding box center [369, 131] width 128 height 24
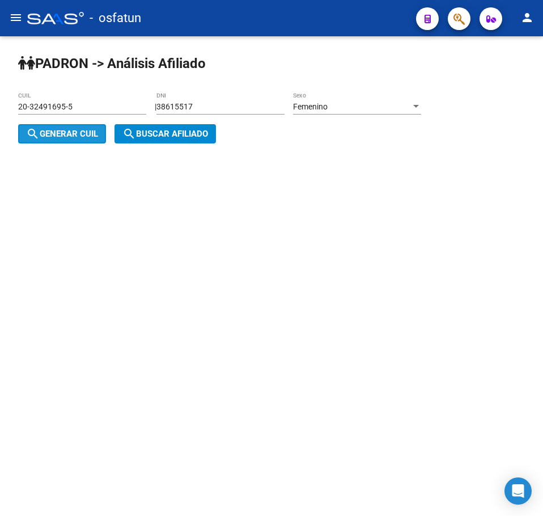
drag, startPoint x: 92, startPoint y: 133, endPoint x: 157, endPoint y: 133, distance: 64.6
click at [94, 133] on span "search Generar CUIL" at bounding box center [62, 134] width 72 height 10
type input "27-38615517-3"
click at [157, 133] on span "search Buscar afiliado" at bounding box center [165, 134] width 86 height 10
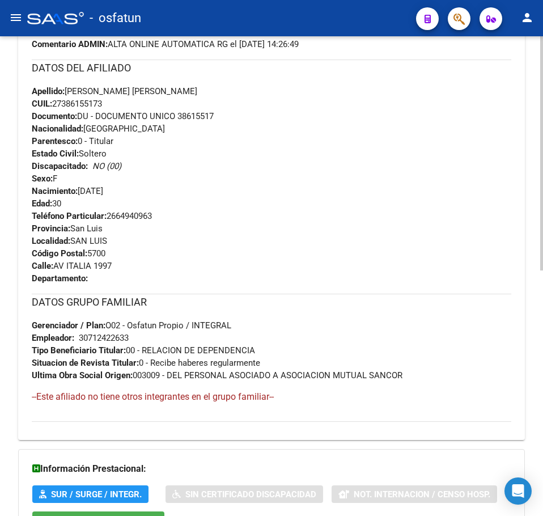
scroll to position [502, 0]
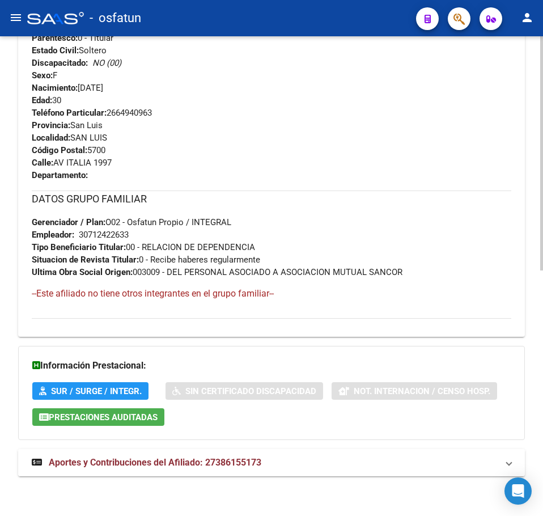
drag, startPoint x: 315, startPoint y: 468, endPoint x: 302, endPoint y: 451, distance: 21.9
click at [315, 468] on mat-panel-title "Aportes y Contribuciones del Afiliado: 27386155173" at bounding box center [265, 462] width 466 height 12
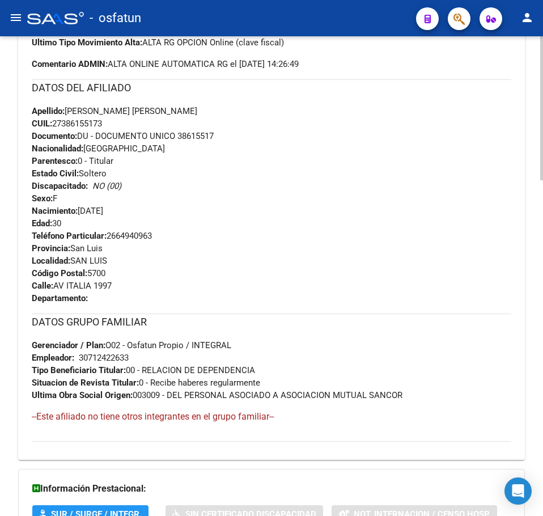
scroll to position [0, 0]
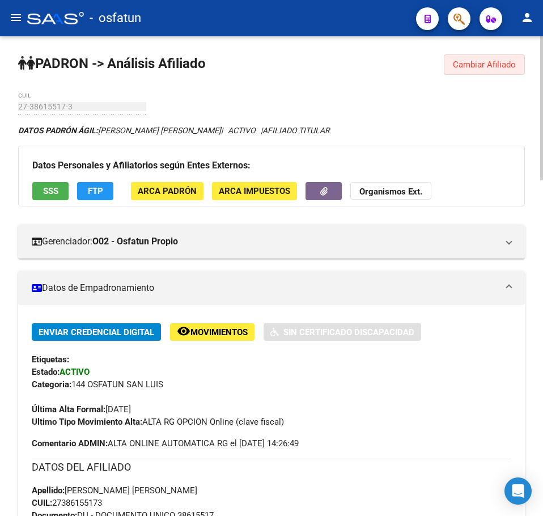
drag, startPoint x: 490, startPoint y: 67, endPoint x: 413, endPoint y: 80, distance: 77.6
click at [490, 68] on span "Cambiar Afiliado" at bounding box center [484, 65] width 63 height 10
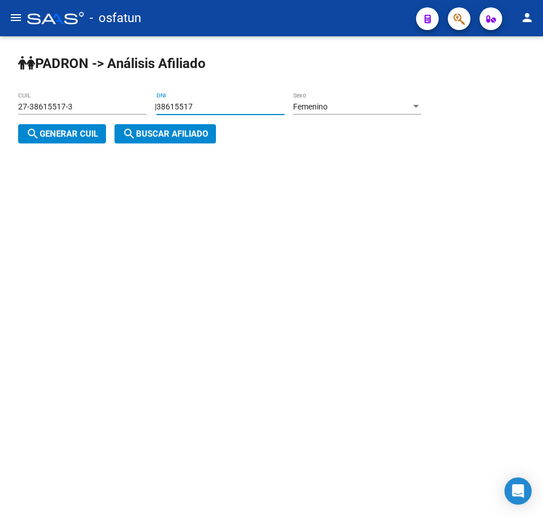
drag, startPoint x: 215, startPoint y: 107, endPoint x: 13, endPoint y: 100, distance: 202.6
click at [13, 100] on div "[PERSON_NAME] -> Análisis Afiliado 27-38615517-3 CUIL | 38615517 DNI Femenino S…" at bounding box center [271, 107] width 543 height 143
paste input "27044570"
type input "27044570"
drag, startPoint x: 39, startPoint y: 127, endPoint x: 180, endPoint y: 137, distance: 142.1
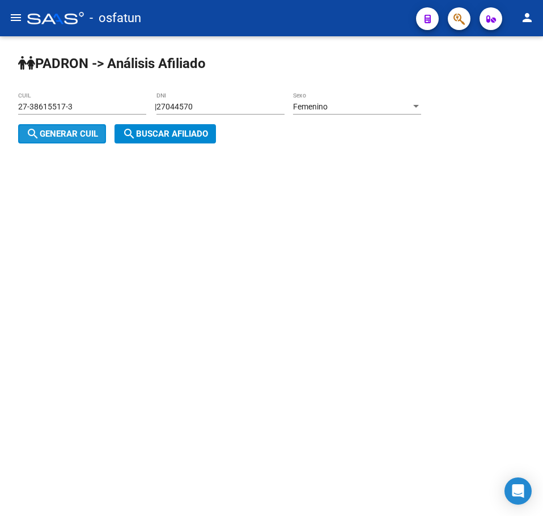
click at [46, 129] on span "search Generar CUIL" at bounding box center [62, 134] width 72 height 10
type input "27-27044570-0"
click at [181, 138] on span "search Buscar afiliado" at bounding box center [165, 134] width 86 height 10
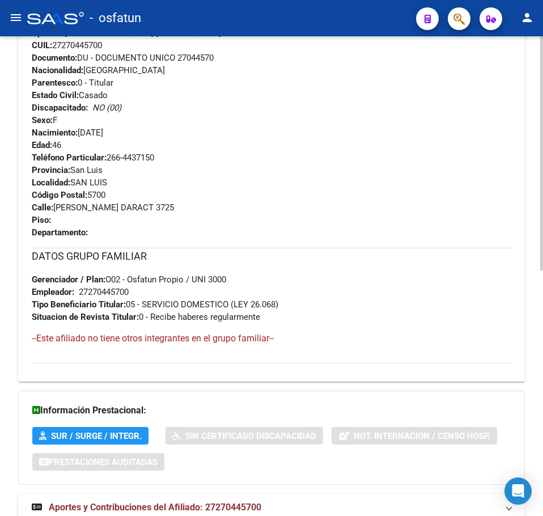
scroll to position [502, 0]
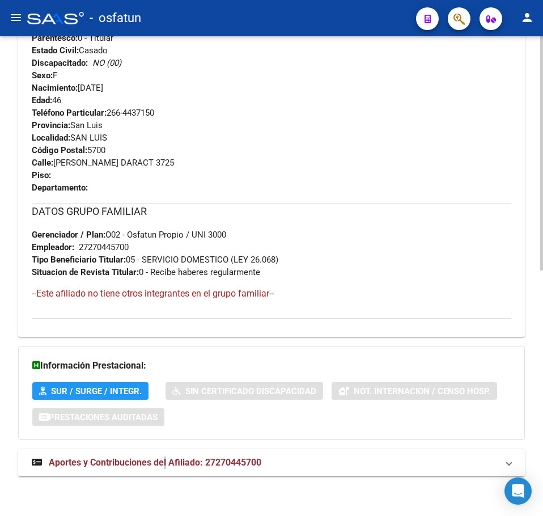
click at [166, 466] on span "Aportes y Contribuciones del Afiliado: 27270445700" at bounding box center [155, 462] width 213 height 11
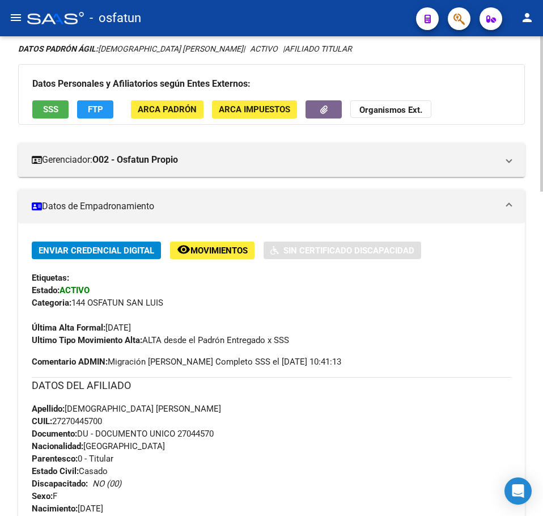
scroll to position [0, 0]
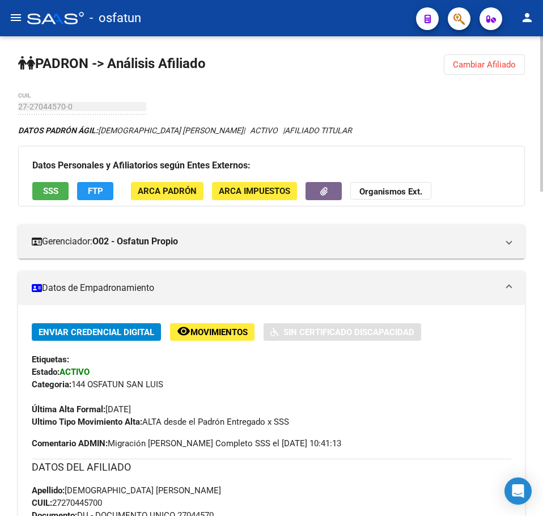
click at [494, 66] on span "Cambiar Afiliado" at bounding box center [484, 65] width 63 height 10
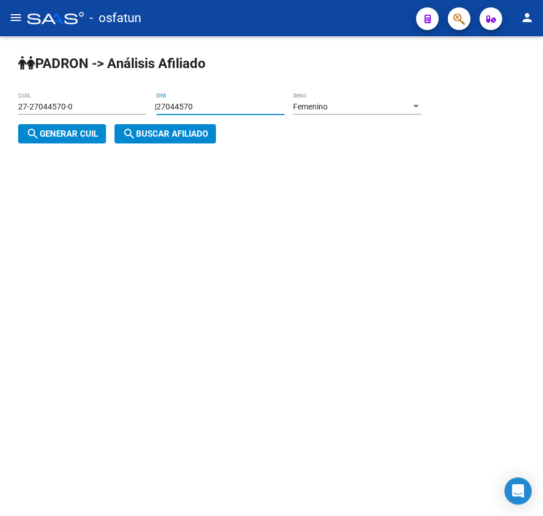
drag, startPoint x: 227, startPoint y: 111, endPoint x: 122, endPoint y: 110, distance: 104.9
click at [122, 110] on app-analisis-afiliado "[PERSON_NAME] -> Análisis Afiliado 27-27044570-0 CUIL | 27044570 DNI Femenino S…" at bounding box center [224, 120] width 412 height 37
paste input "6477219"
type input "26477219"
click at [350, 108] on div "Femenino" at bounding box center [352, 107] width 118 height 10
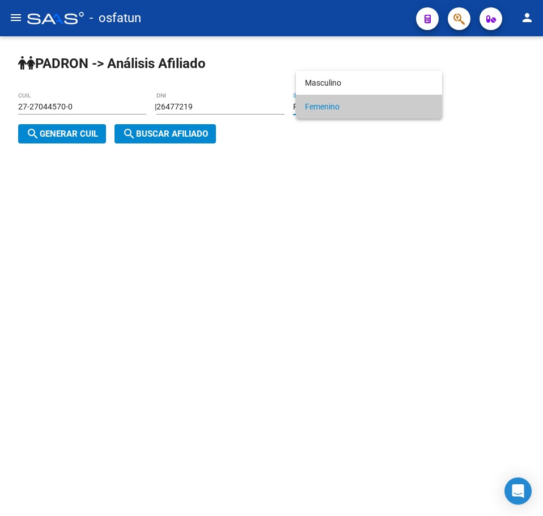
drag, startPoint x: 40, startPoint y: 133, endPoint x: 160, endPoint y: 133, distance: 120.2
click at [43, 133] on div at bounding box center [271, 258] width 543 height 516
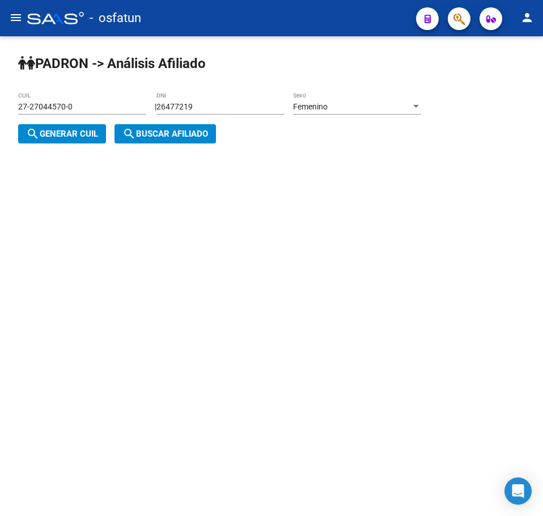
click at [160, 133] on span "search Buscar afiliado" at bounding box center [165, 134] width 86 height 10
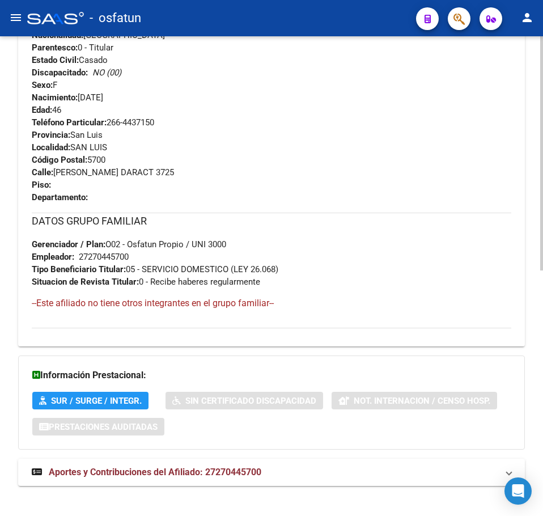
scroll to position [502, 0]
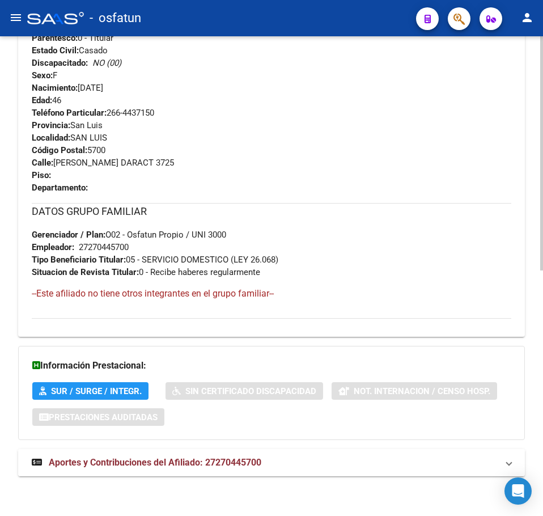
click at [189, 473] on mat-expansion-panel-header "Aportes y Contribuciones del Afiliado: 27270445700" at bounding box center [271, 462] width 507 height 27
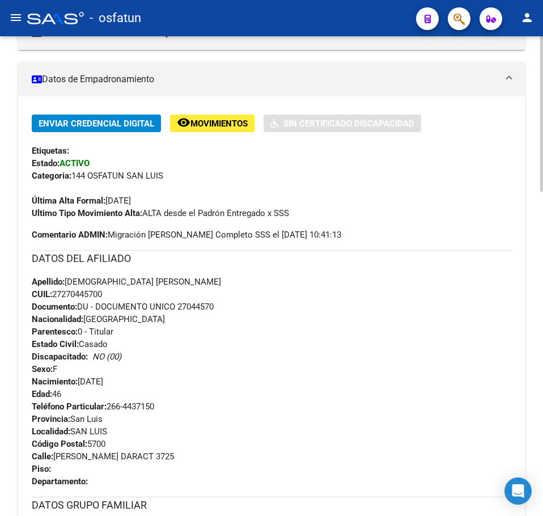
scroll to position [0, 0]
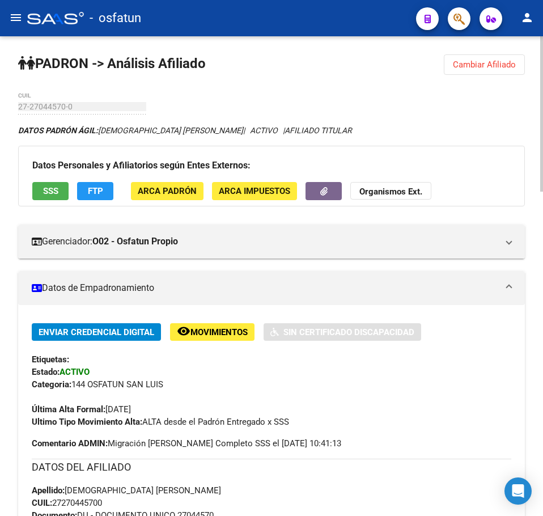
click at [501, 70] on button "Cambiar Afiliado" at bounding box center [484, 64] width 81 height 20
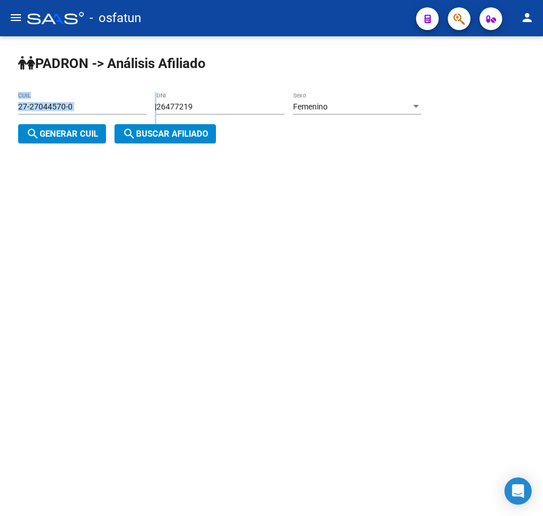
drag, startPoint x: 226, startPoint y: 112, endPoint x: 81, endPoint y: 102, distance: 145.0
click at [81, 102] on app-analisis-afiliado "[PERSON_NAME] -> Análisis Afiliado 27-27044570-0 CUIL | 26477219 DNI Femenino S…" at bounding box center [224, 120] width 412 height 37
click at [226, 102] on input "26477219" at bounding box center [221, 107] width 128 height 10
drag, startPoint x: 236, startPoint y: 110, endPoint x: 43, endPoint y: 105, distance: 193.4
click at [41, 106] on app-analisis-afiliado "[PERSON_NAME] -> Análisis Afiliado 27-27044570-0 CUIL | 26477219 DNI Femenino S…" at bounding box center [224, 120] width 412 height 37
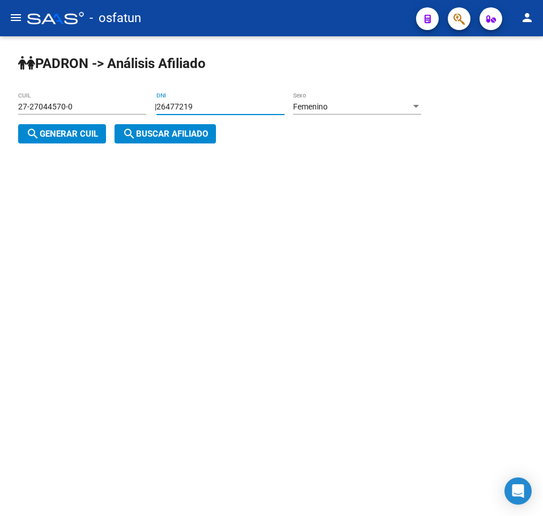
paste input "3426931"
type input "23426931"
drag, startPoint x: 55, startPoint y: 133, endPoint x: 194, endPoint y: 136, distance: 139.0
click at [71, 135] on span "search Generar CUIL" at bounding box center [62, 134] width 72 height 10
type input "27-23426931-9"
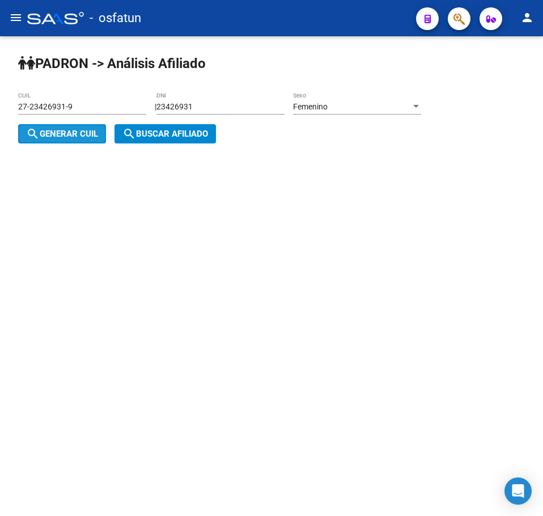
click at [201, 136] on span "search Buscar afiliado" at bounding box center [165, 134] width 86 height 10
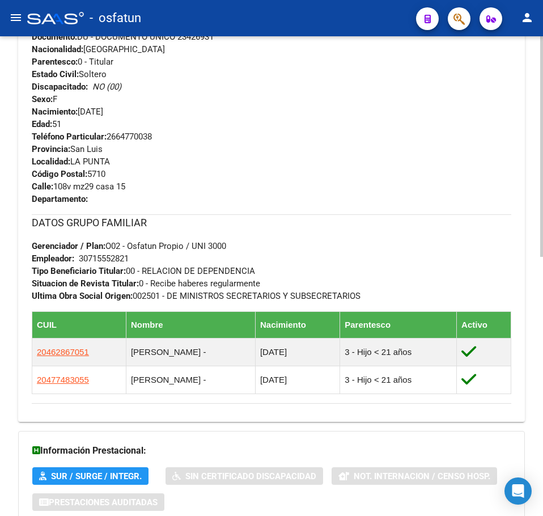
scroll to position [564, 0]
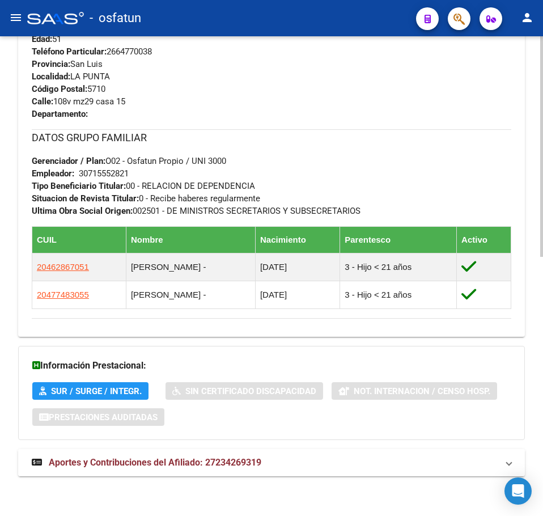
click at [224, 466] on span "Aportes y Contribuciones del Afiliado: 27234269319" at bounding box center [155, 462] width 213 height 11
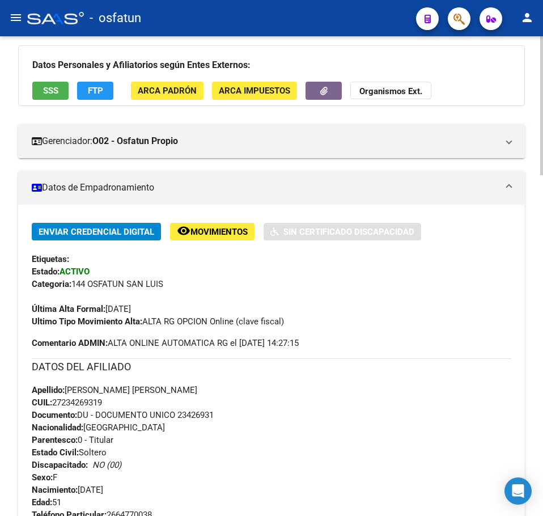
scroll to position [0, 0]
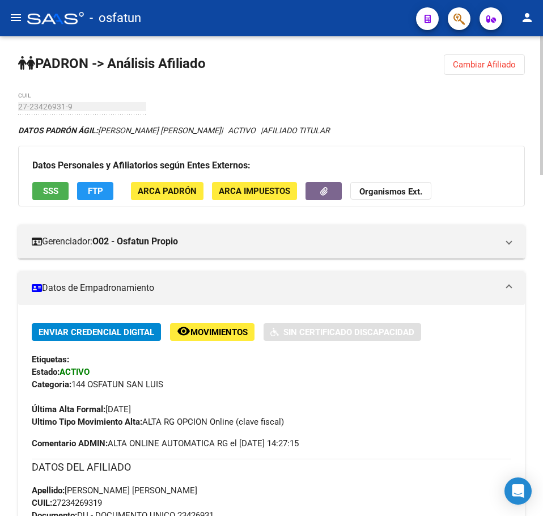
click at [493, 64] on span "Cambiar Afiliado" at bounding box center [484, 65] width 63 height 10
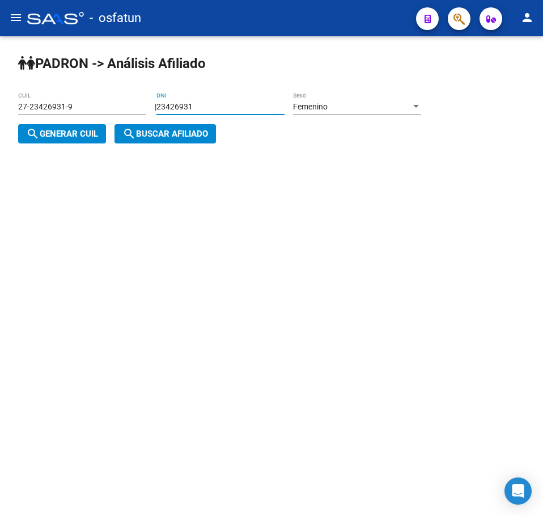
drag, startPoint x: 239, startPoint y: 102, endPoint x: 40, endPoint y: 104, distance: 199.6
click at [40, 104] on app-analisis-afiliado "[PERSON_NAME] -> Análisis Afiliado 27-23426931-9 CUIL | 23426931 DNI Femenino S…" at bounding box center [224, 120] width 412 height 37
paste input "24453030"
click at [276, 106] on input "2244530301" at bounding box center [221, 107] width 128 height 10
drag, startPoint x: 274, startPoint y: 104, endPoint x: -48, endPoint y: 104, distance: 322.1
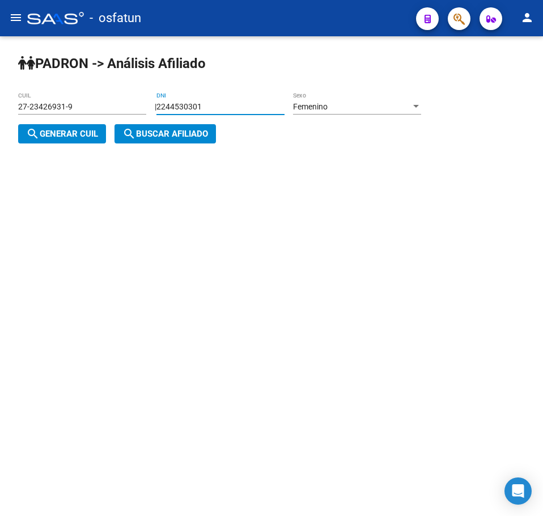
click at [0, 104] on html "menu - osfatun person Firma Express Inicio Calendario SSS Instructivos Contacto…" at bounding box center [271, 258] width 543 height 516
paste input "number"
drag, startPoint x: 266, startPoint y: 99, endPoint x: 33, endPoint y: 105, distance: 232.6
click at [33, 105] on app-analisis-afiliado "[PERSON_NAME] -> Análisis Afiliado 27-23426931-9 CUIL | 2244530301 DNI Femenino…" at bounding box center [224, 120] width 412 height 37
drag, startPoint x: 222, startPoint y: 100, endPoint x: 231, endPoint y: 105, distance: 11.2
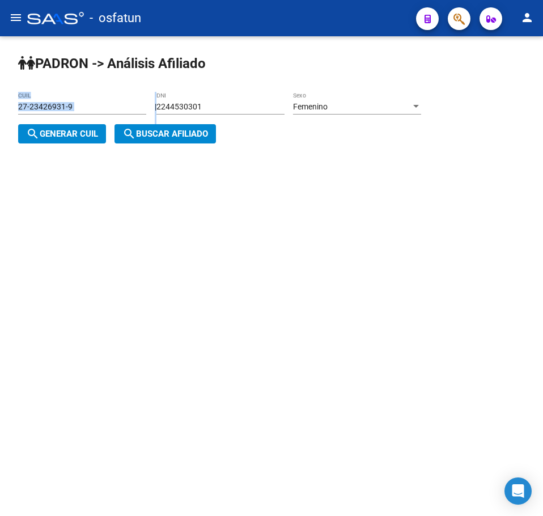
click at [222, 100] on div "2244530301 DNI" at bounding box center [221, 103] width 128 height 23
drag, startPoint x: 234, startPoint y: 109, endPoint x: 122, endPoint y: 105, distance: 111.8
click at [122, 105] on app-analisis-afiliado "[PERSON_NAME] -> Análisis Afiliado 27-23426931-9 CUIL | 2244530301 DNI Femenino…" at bounding box center [224, 120] width 412 height 37
paste input "number"
type input "22445303"
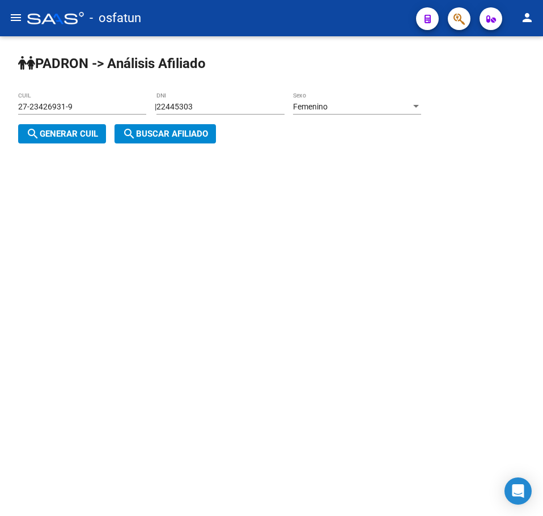
click at [111, 133] on div "| 22445303 DNI Femenino Sexo search Generar CUIL" at bounding box center [224, 120] width 412 height 37
click at [105, 133] on button "search Generar CUIL" at bounding box center [62, 133] width 88 height 19
click at [155, 132] on span "search Buscar afiliado" at bounding box center [165, 134] width 86 height 10
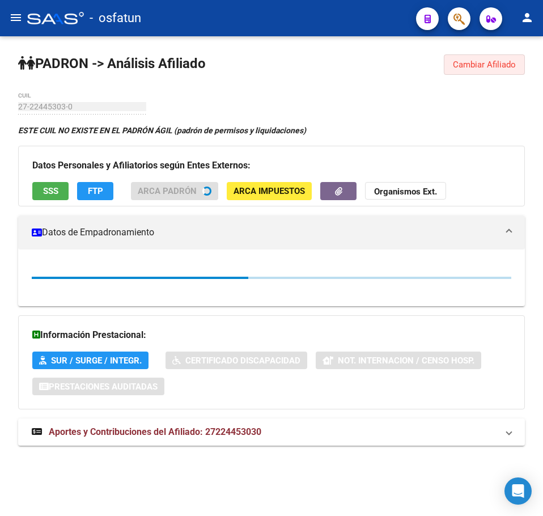
click at [508, 65] on span "Cambiar Afiliado" at bounding box center [484, 65] width 63 height 10
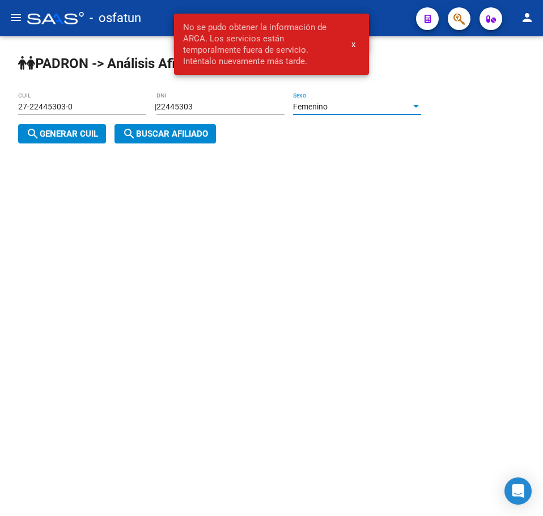
click at [376, 109] on div "Femenino" at bounding box center [352, 107] width 118 height 10
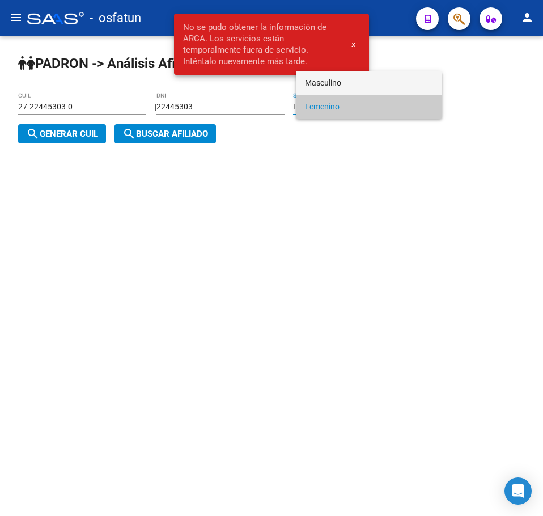
click at [316, 81] on span "Masculino" at bounding box center [369, 83] width 128 height 24
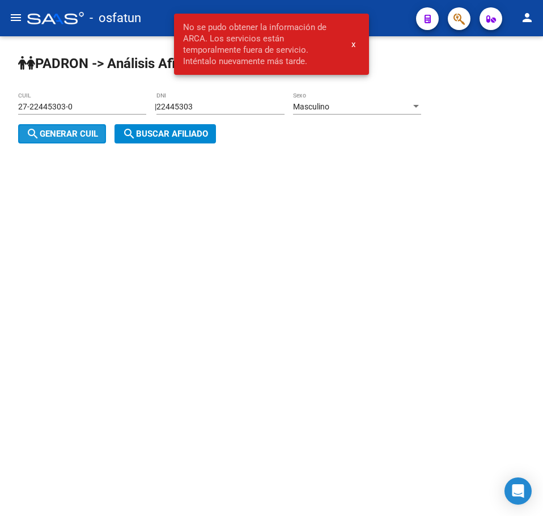
drag, startPoint x: 61, startPoint y: 130, endPoint x: 104, endPoint y: 134, distance: 43.2
click at [91, 133] on span "search Generar CUIL" at bounding box center [62, 134] width 72 height 10
type input "20-22445303-6"
click at [168, 134] on span "search Buscar afiliado" at bounding box center [165, 134] width 86 height 10
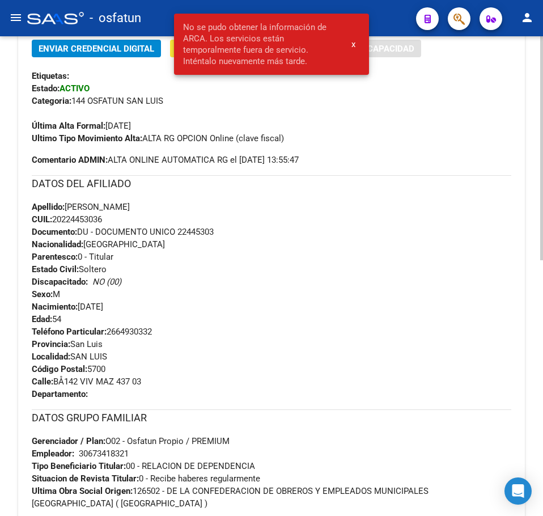
scroll to position [548, 0]
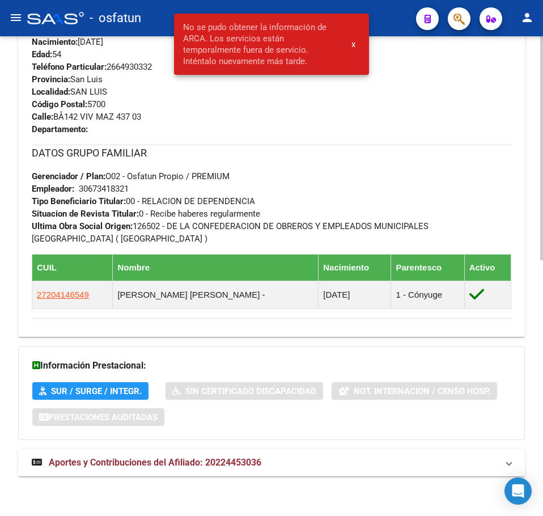
click at [211, 465] on span "Aportes y Contribuciones del Afiliado: 20224453036" at bounding box center [155, 462] width 213 height 11
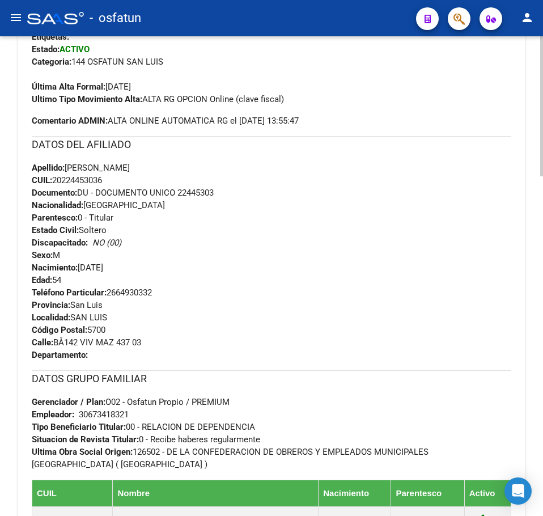
scroll to position [0, 0]
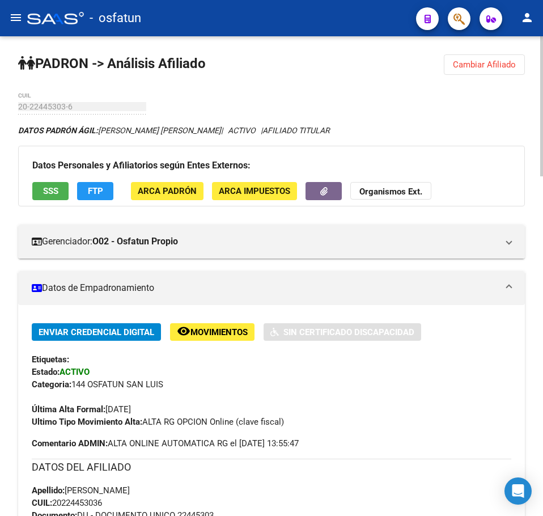
drag, startPoint x: 457, startPoint y: 52, endPoint x: 464, endPoint y: 60, distance: 10.5
click at [464, 60] on span "Cambiar Afiliado" at bounding box center [484, 65] width 63 height 10
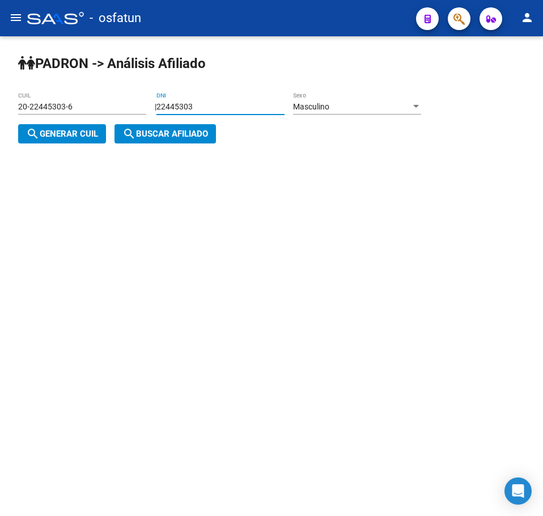
drag, startPoint x: 217, startPoint y: 104, endPoint x: 140, endPoint y: 106, distance: 77.2
click at [140, 106] on app-analisis-afiliado "[PERSON_NAME] -> Análisis Afiliado 20-22445303-6 CUIL | 22445303 DNI Masculino …" at bounding box center [224, 120] width 412 height 37
paste input "41023795"
type input "41023795"
click at [383, 105] on div "Masculino" at bounding box center [352, 107] width 118 height 10
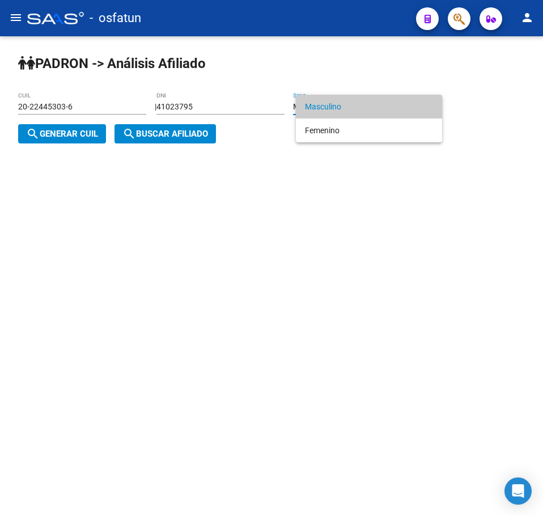
drag, startPoint x: 60, startPoint y: 127, endPoint x: 75, endPoint y: 138, distance: 18.7
click at [60, 128] on div at bounding box center [271, 258] width 543 height 516
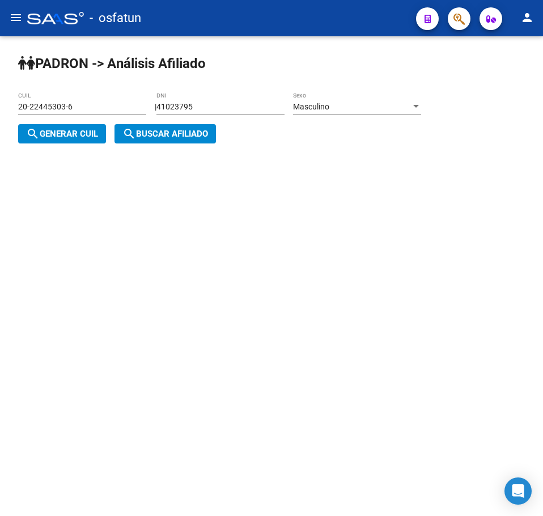
click at [80, 139] on span "search Generar CUIL" at bounding box center [62, 134] width 72 height 10
click at [151, 138] on span "search Buscar afiliado" at bounding box center [165, 134] width 86 height 10
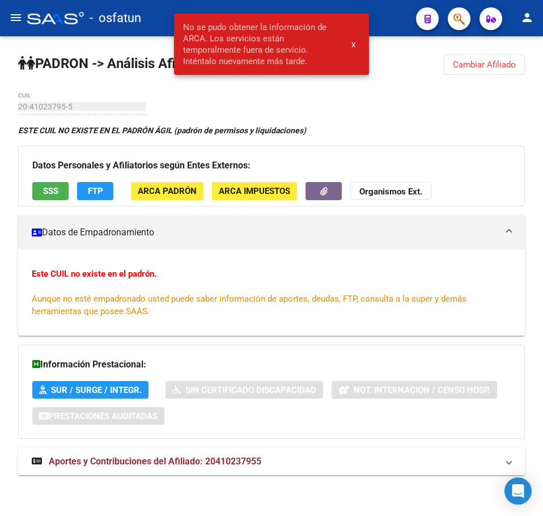
click at [483, 60] on span "Cambiar Afiliado" at bounding box center [484, 65] width 63 height 10
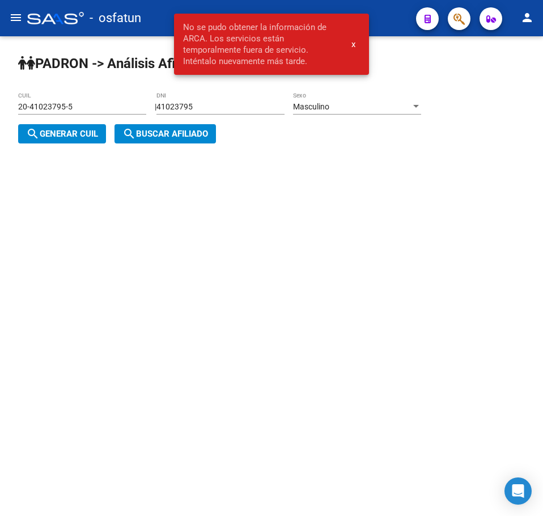
click at [329, 108] on span "Masculino" at bounding box center [311, 106] width 36 height 9
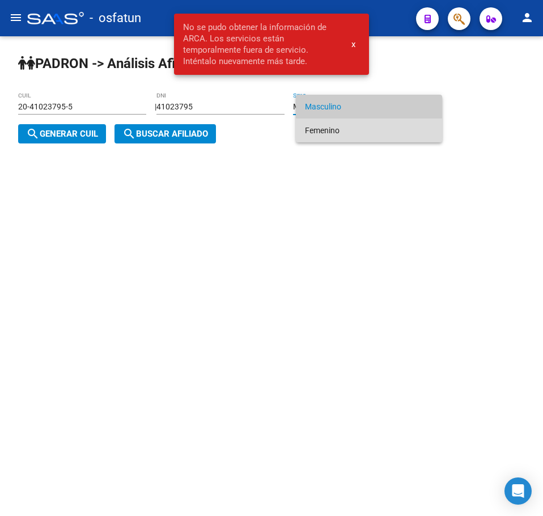
click at [340, 127] on span "Femenino" at bounding box center [369, 131] width 128 height 24
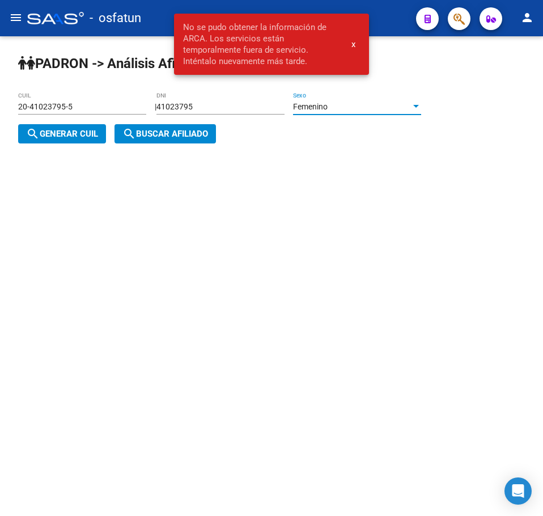
drag, startPoint x: 74, startPoint y: 130, endPoint x: 135, endPoint y: 141, distance: 61.6
click at [77, 132] on span "search Generar CUIL" at bounding box center [62, 134] width 72 height 10
type input "23-41023795-4"
click at [141, 141] on button "search Buscar afiliado" at bounding box center [166, 133] width 102 height 19
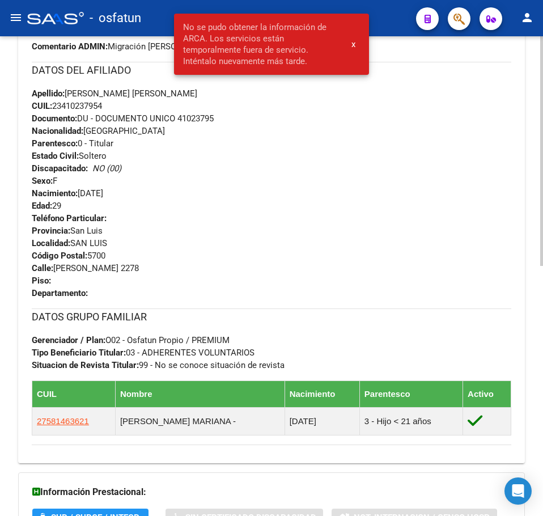
scroll to position [523, 0]
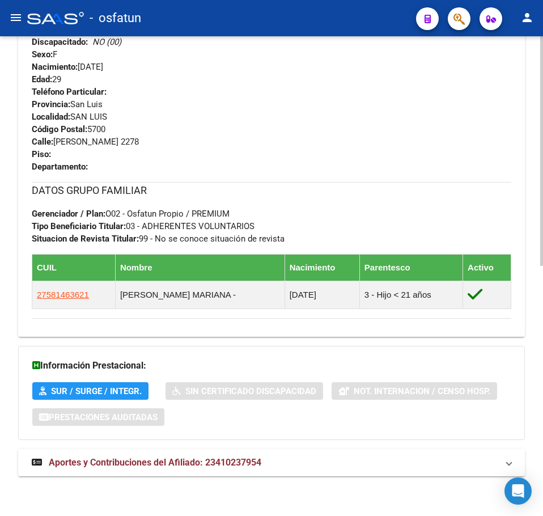
click at [145, 459] on span "Aportes y Contribuciones del Afiliado: 23410237954" at bounding box center [155, 462] width 213 height 11
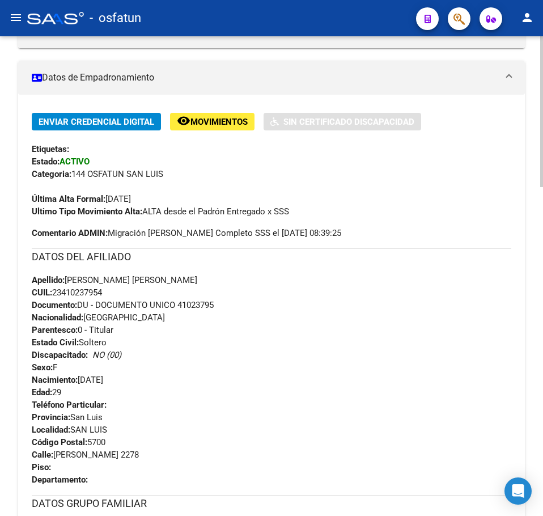
scroll to position [0, 0]
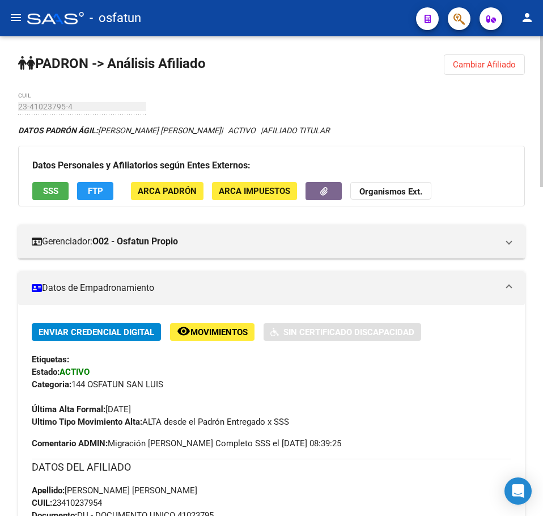
click at [502, 66] on span "Cambiar Afiliado" at bounding box center [484, 65] width 63 height 10
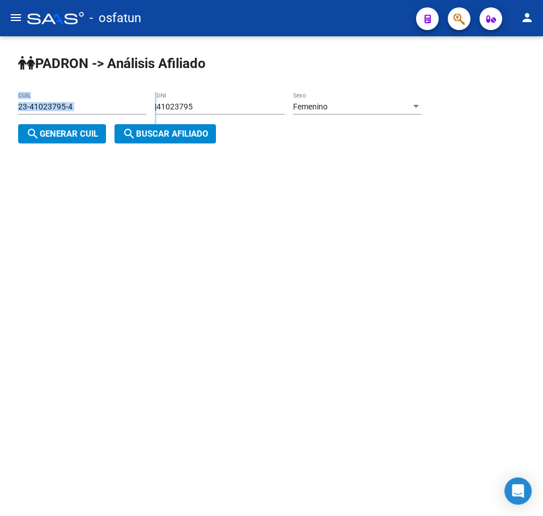
drag, startPoint x: 243, startPoint y: 100, endPoint x: 72, endPoint y: 114, distance: 171.2
click at [72, 114] on app-analisis-afiliado "PADRON -> Análisis Afiliado 23-41023795-4 CUIL | 41023795 DNI Femenino Sexo sea…" at bounding box center [224, 120] width 412 height 37
click at [324, 114] on div "Femenino Sexo" at bounding box center [357, 103] width 128 height 23
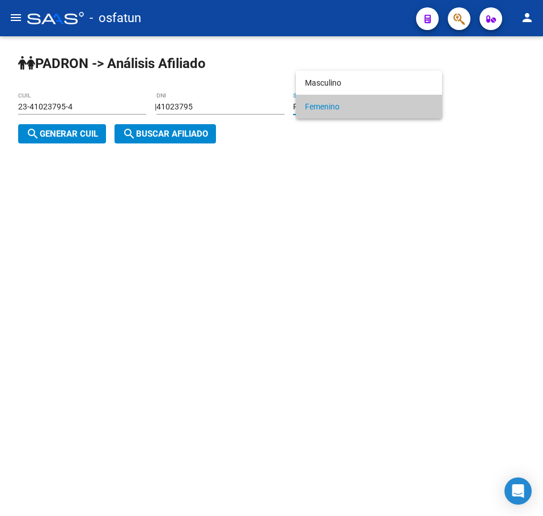
drag, startPoint x: 256, startPoint y: 100, endPoint x: 231, endPoint y: 100, distance: 25.5
click at [231, 100] on div at bounding box center [271, 258] width 543 height 516
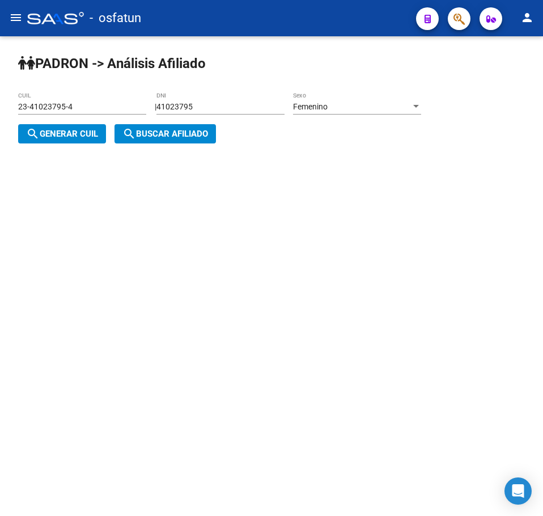
click at [231, 100] on div "41023795 DNI" at bounding box center [221, 103] width 128 height 23
drag, startPoint x: 232, startPoint y: 102, endPoint x: 116, endPoint y: 101, distance: 116.3
click at [116, 102] on app-analisis-afiliado "PADRON -> Análisis Afiliado 23-41023795-4 CUIL | 41023795 DNI Femenino Sexo sea…" at bounding box center [224, 120] width 412 height 37
paste input "3492160"
type input "34921605"
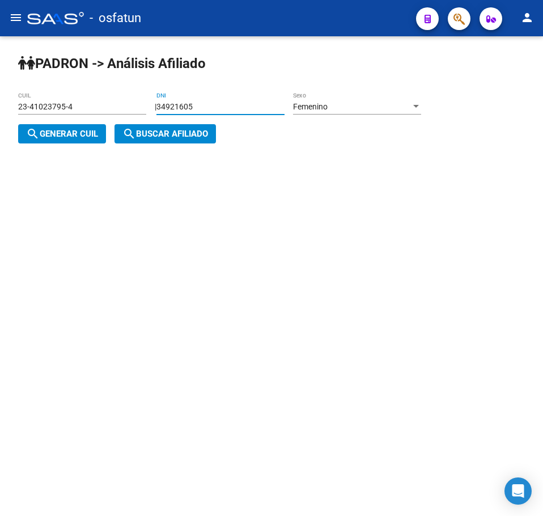
click at [325, 92] on div "Femenino Sexo" at bounding box center [357, 103] width 128 height 23
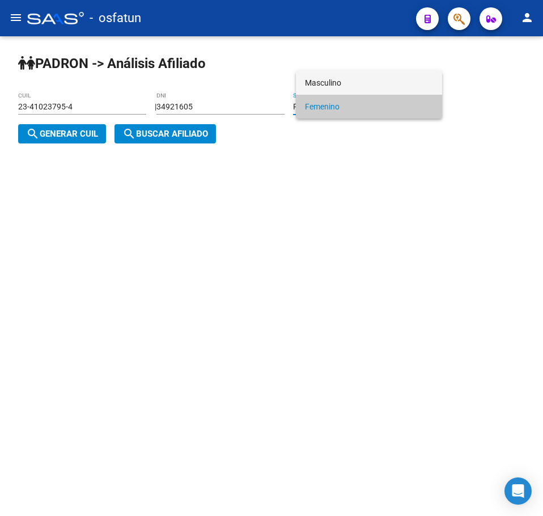
click at [328, 92] on span "Masculino" at bounding box center [369, 83] width 128 height 24
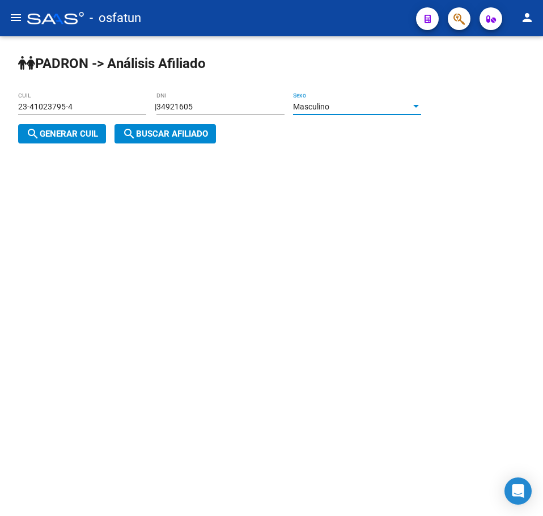
drag, startPoint x: 85, startPoint y: 133, endPoint x: 109, endPoint y: 141, distance: 25.6
click at [85, 134] on span "search Generar CUIL" at bounding box center [62, 134] width 72 height 10
type input "20-34921605-2"
click at [163, 139] on button "search Buscar afiliado" at bounding box center [166, 133] width 102 height 19
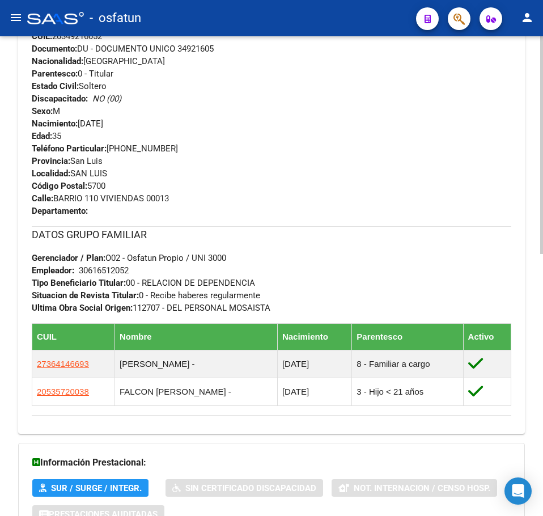
scroll to position [576, 0]
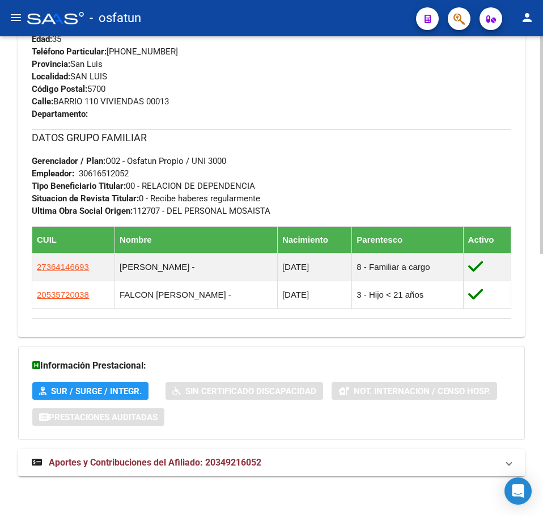
click at [189, 458] on span "Aportes y Contribuciones del Afiliado: 20349216052" at bounding box center [155, 462] width 213 height 11
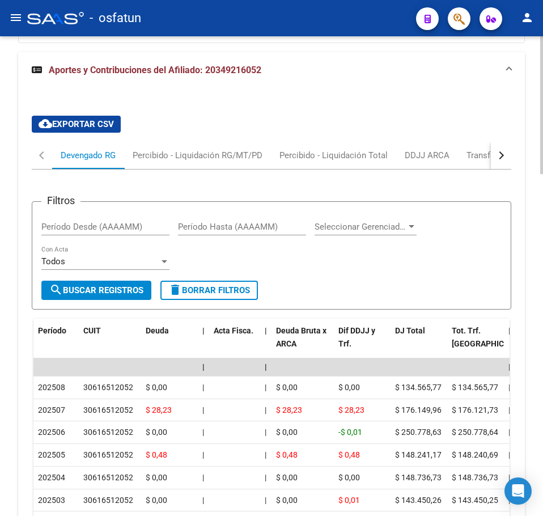
scroll to position [1190, 0]
